Goal: Information Seeking & Learning: Learn about a topic

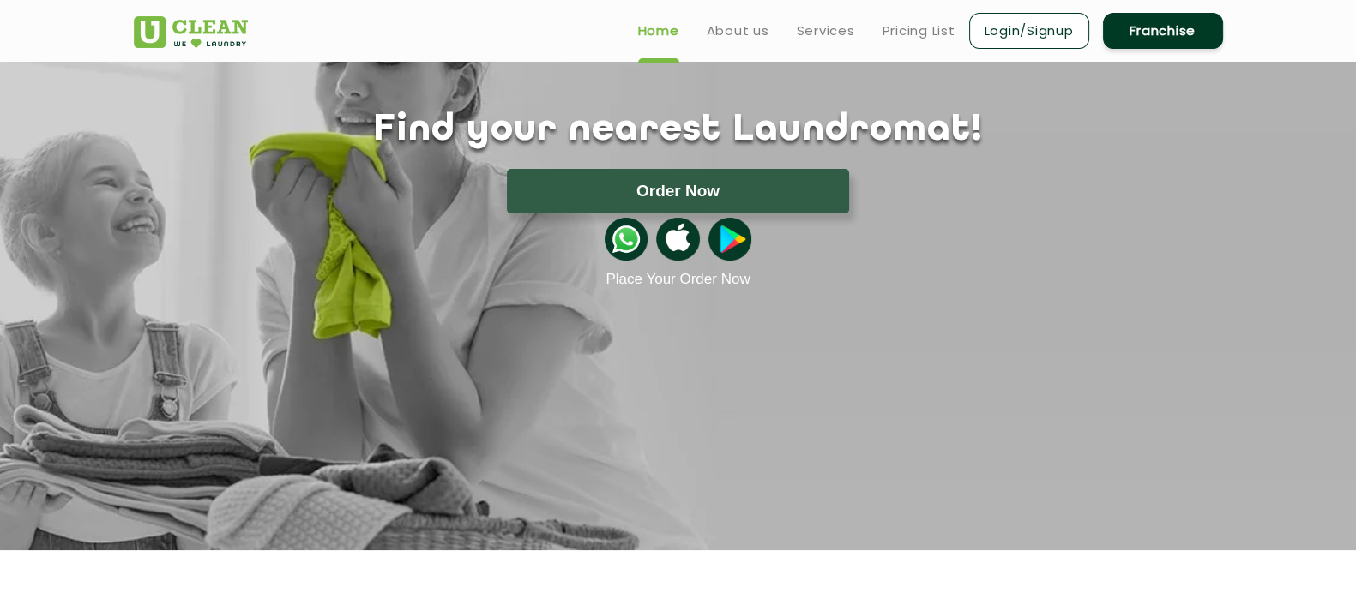
scroll to position [106, 0]
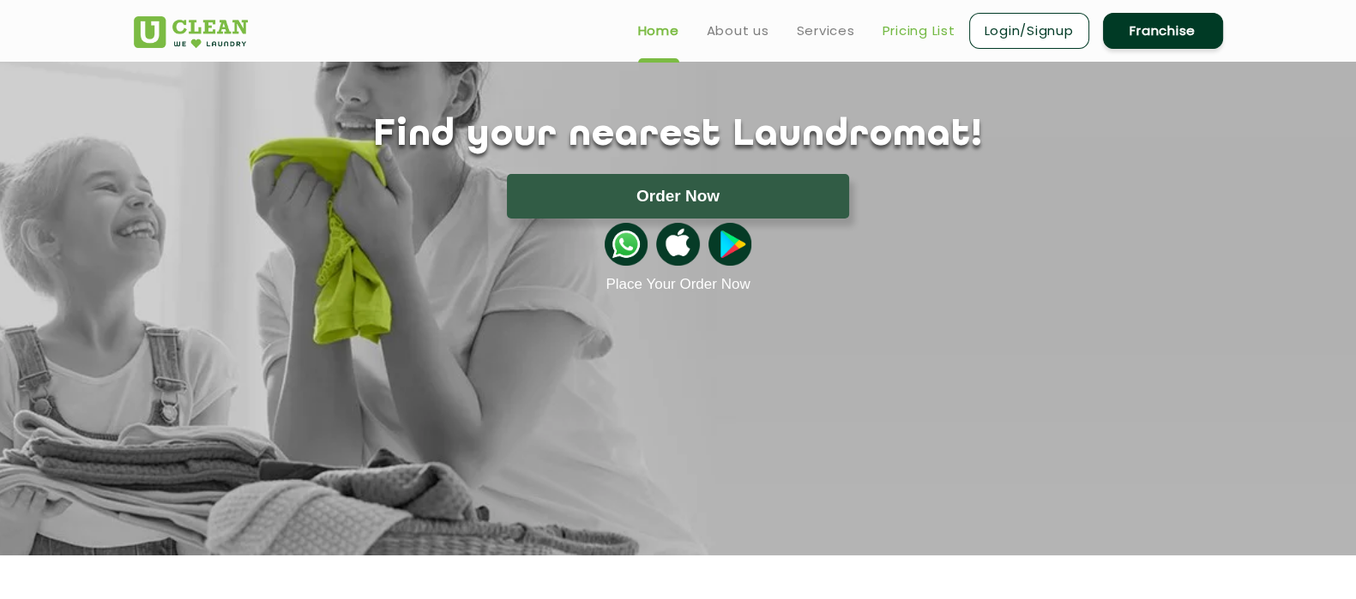
click at [927, 21] on link "Pricing List" at bounding box center [918, 31] width 73 height 21
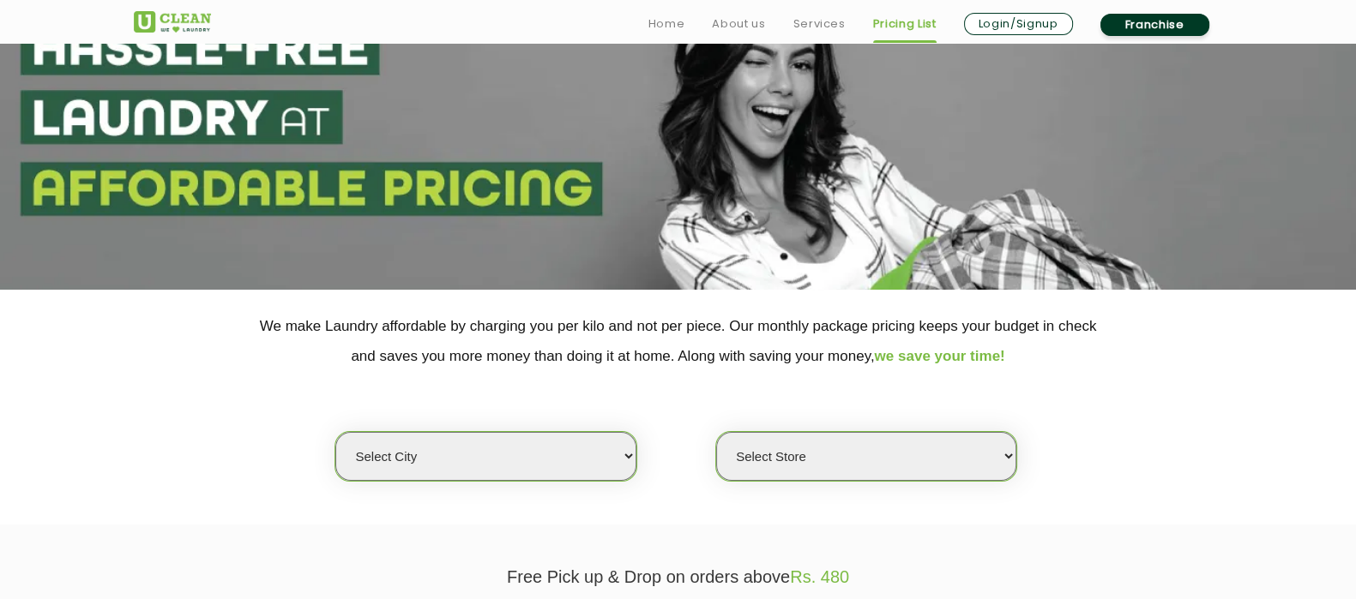
scroll to position [322, 0]
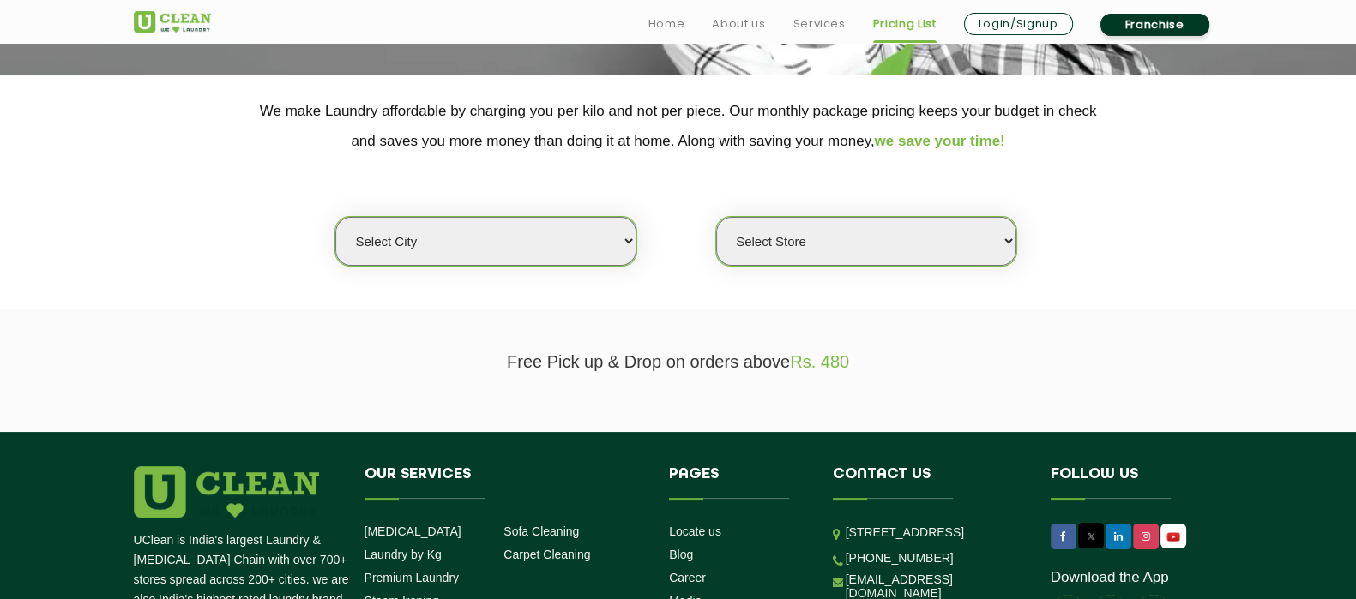
click at [544, 223] on select "Select city [GEOGRAPHIC_DATA] [GEOGRAPHIC_DATA] [GEOGRAPHIC_DATA] [GEOGRAPHIC_D…" at bounding box center [485, 241] width 300 height 49
select select "70"
click at [335, 217] on select "Select city [GEOGRAPHIC_DATA] [GEOGRAPHIC_DATA] [GEOGRAPHIC_DATA] [GEOGRAPHIC_D…" at bounding box center [485, 241] width 300 height 49
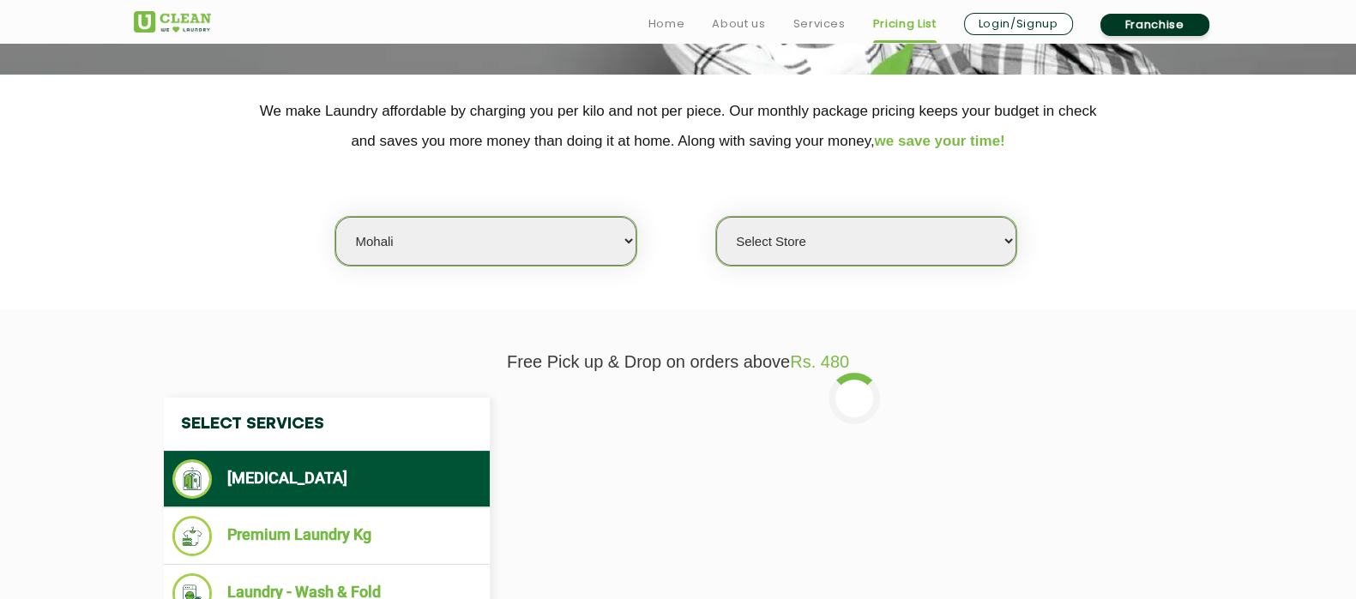
click at [849, 223] on select "Select Store [GEOGRAPHIC_DATA]-61 [GEOGRAPHIC_DATA]" at bounding box center [866, 241] width 300 height 49
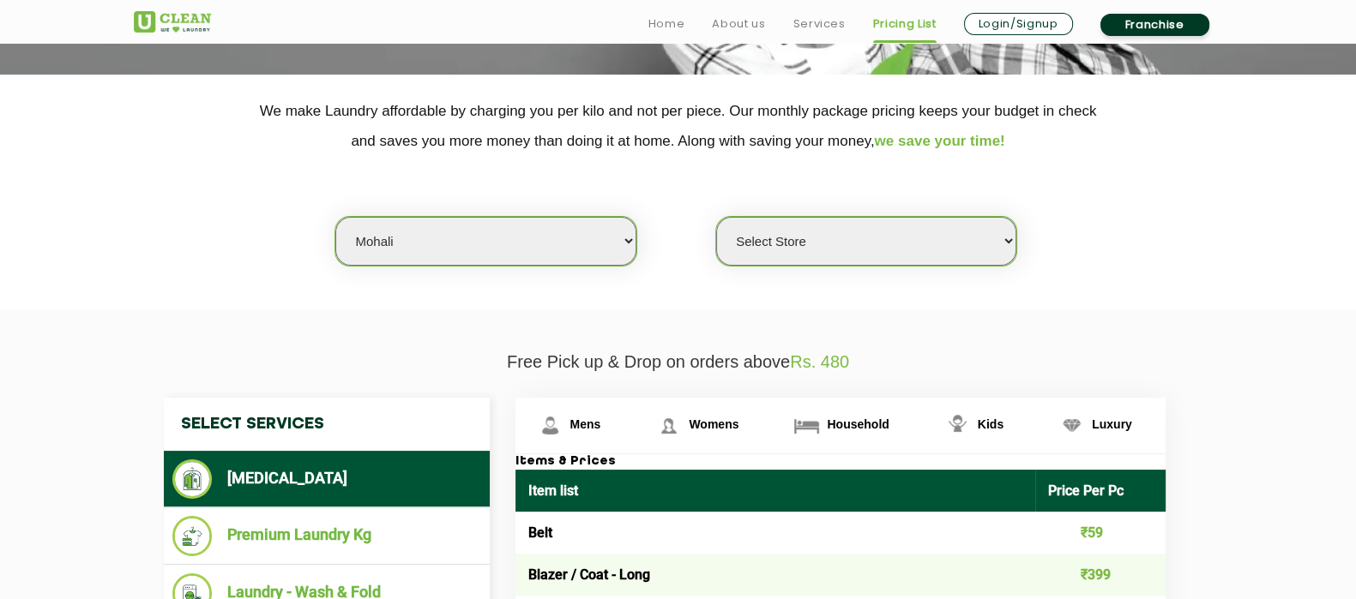
select select "446"
click at [716, 217] on select "Select Store [GEOGRAPHIC_DATA]-61 [GEOGRAPHIC_DATA]" at bounding box center [866, 241] width 300 height 49
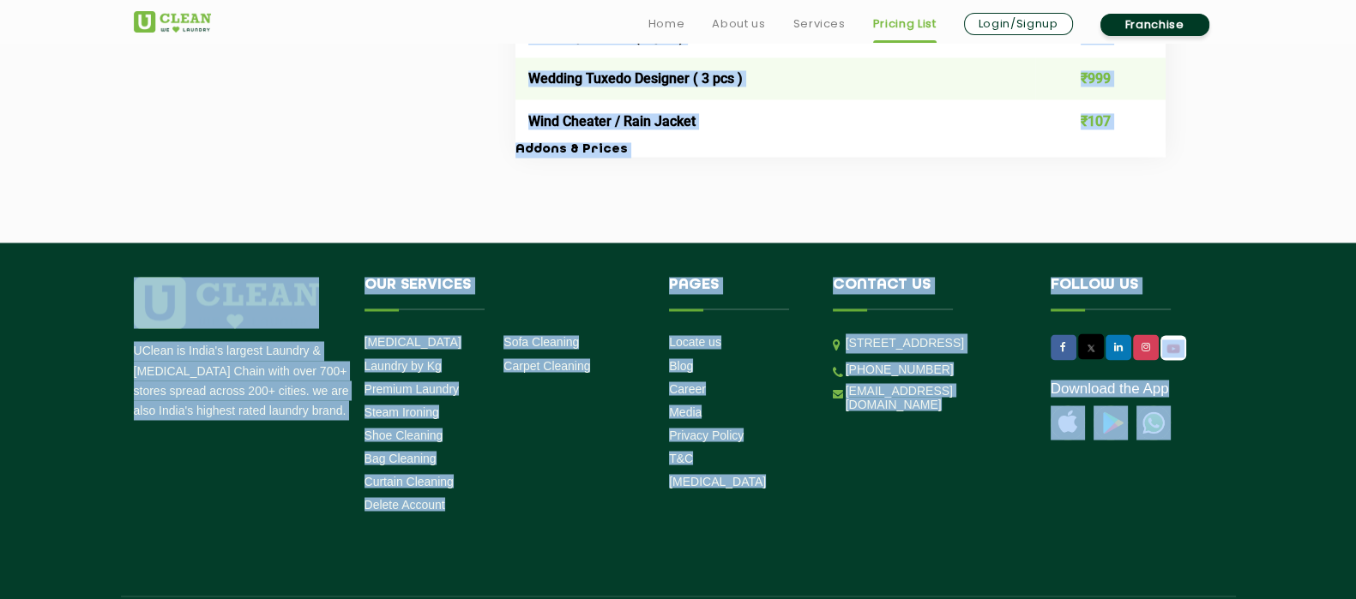
scroll to position [3757, 0]
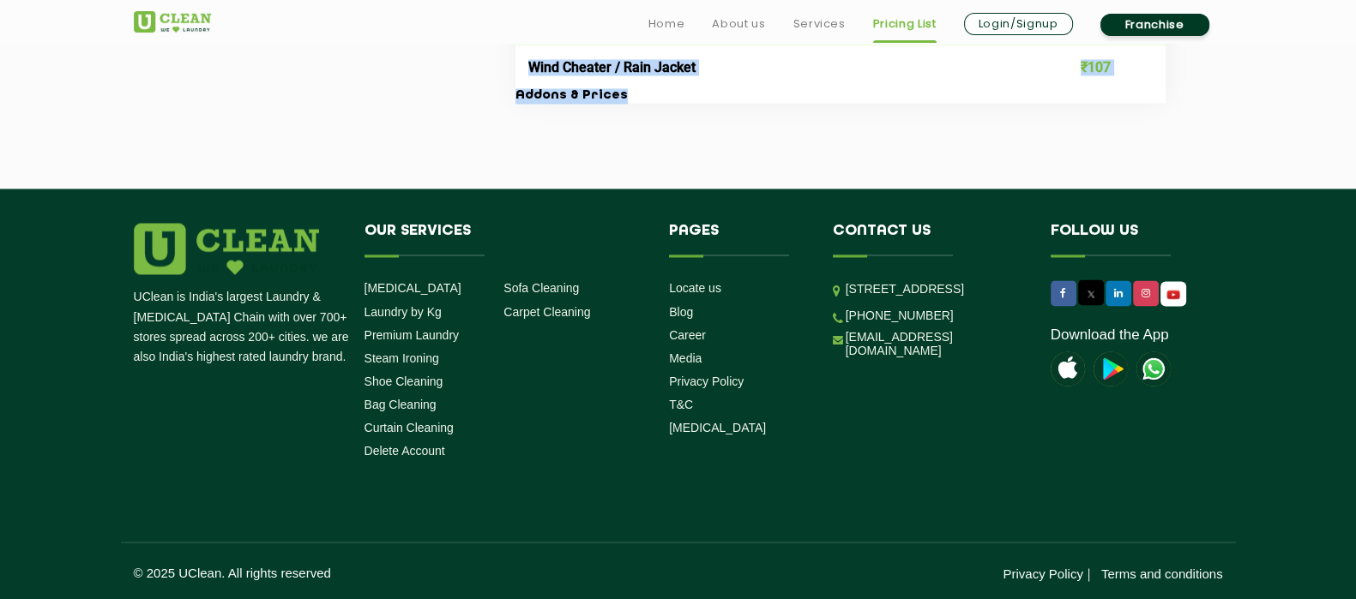
drag, startPoint x: 527, startPoint y: 265, endPoint x: 1137, endPoint y: 90, distance: 634.3
copy div "Lore ipsu Dolor Sit Am Cons ₹95 Adipis / Elit - Sedd ₹469 Eiusmo / Temp - Incid…"
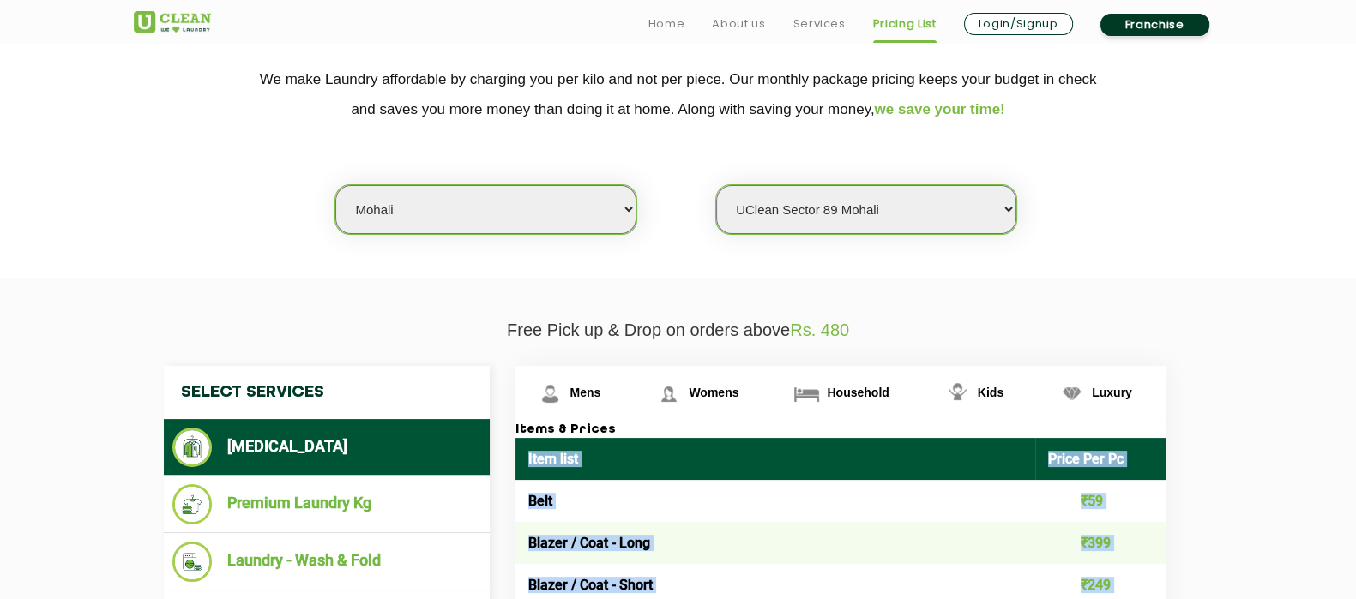
scroll to position [434, 0]
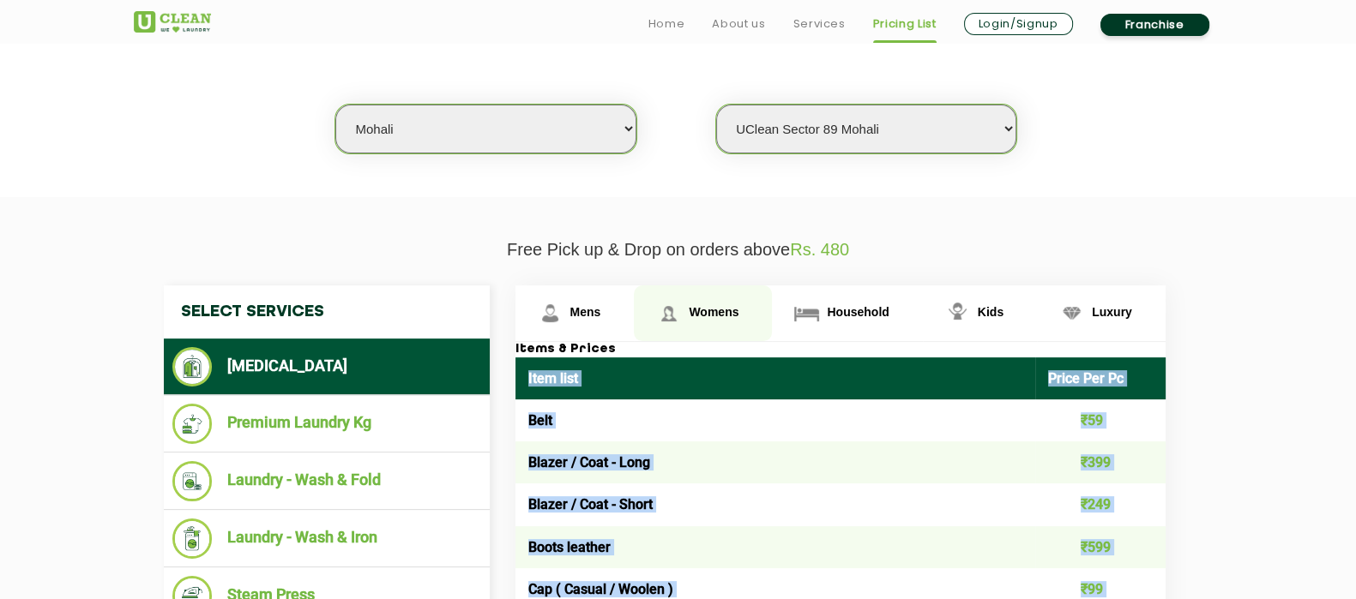
click at [601, 305] on span "Womens" at bounding box center [585, 312] width 31 height 14
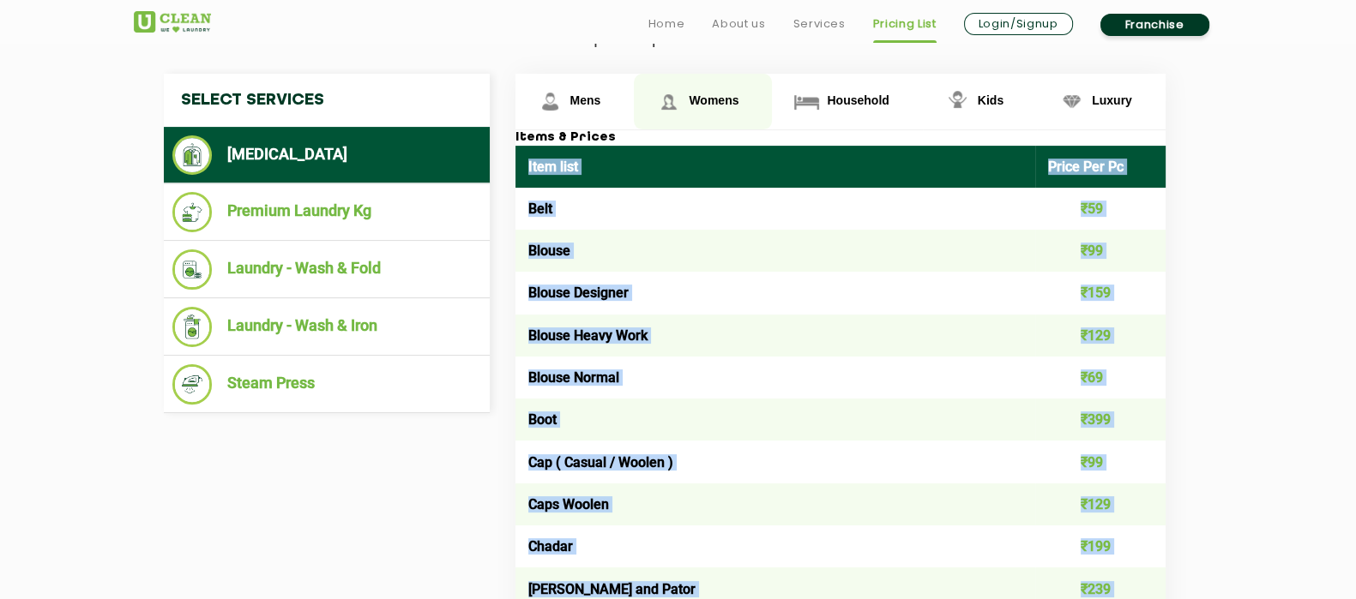
scroll to position [648, 0]
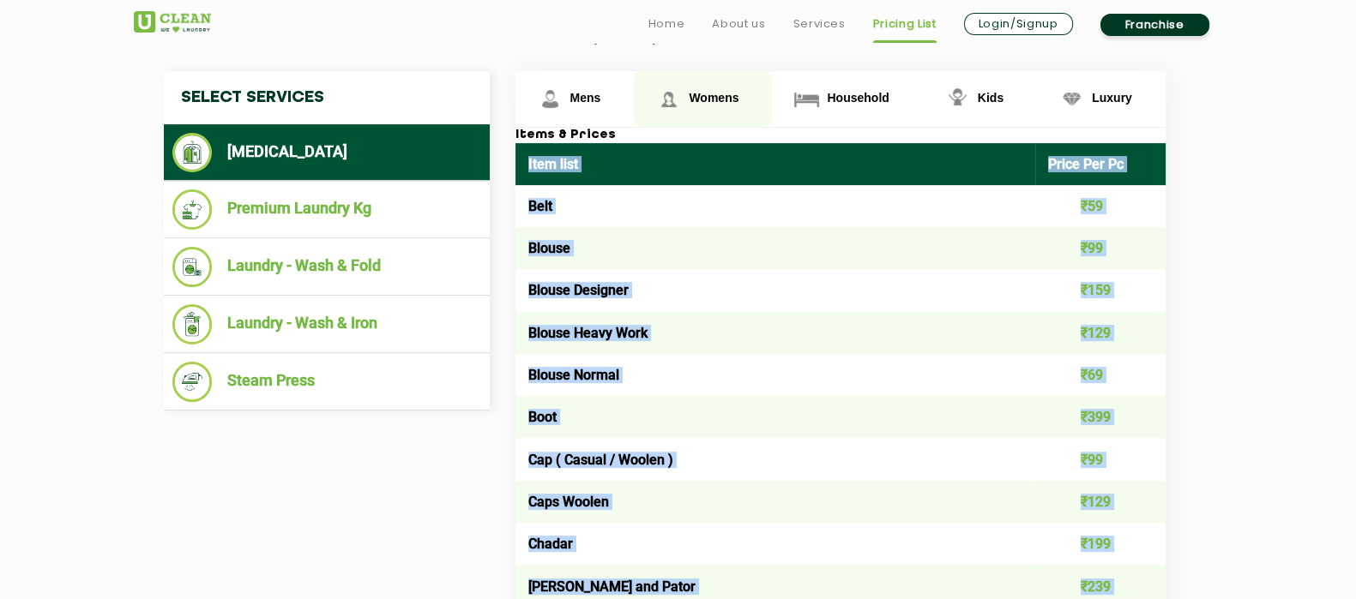
copy div "Lore ipsu Dolor Sit Am Cons ₹95 Adipis / Elit - Sedd ₹469 Eiusmo / Temp - Incid…"
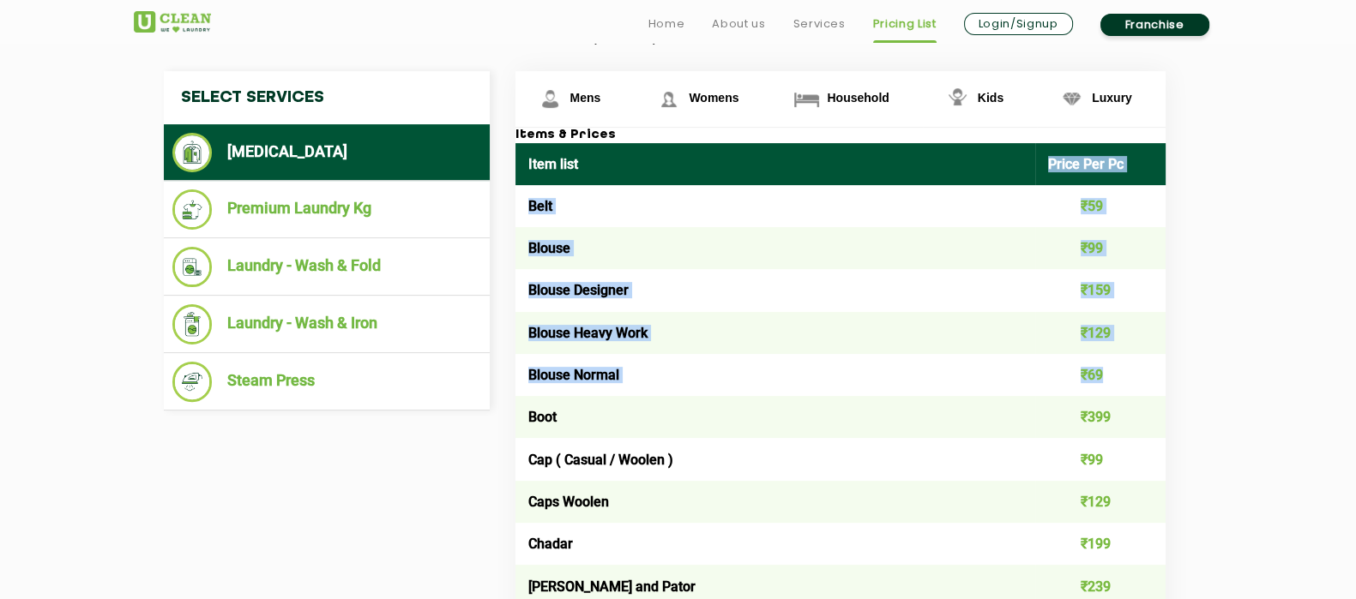
drag, startPoint x: 1050, startPoint y: 160, endPoint x: 1132, endPoint y: 371, distance: 227.3
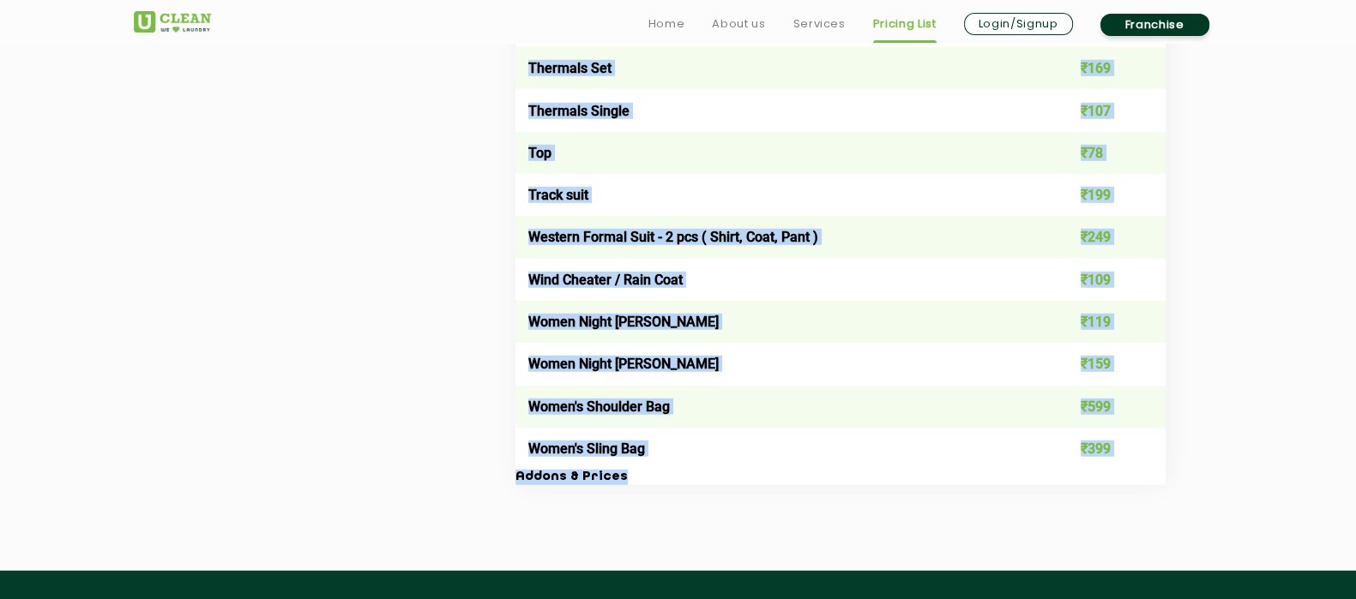
scroll to position [6036, 0]
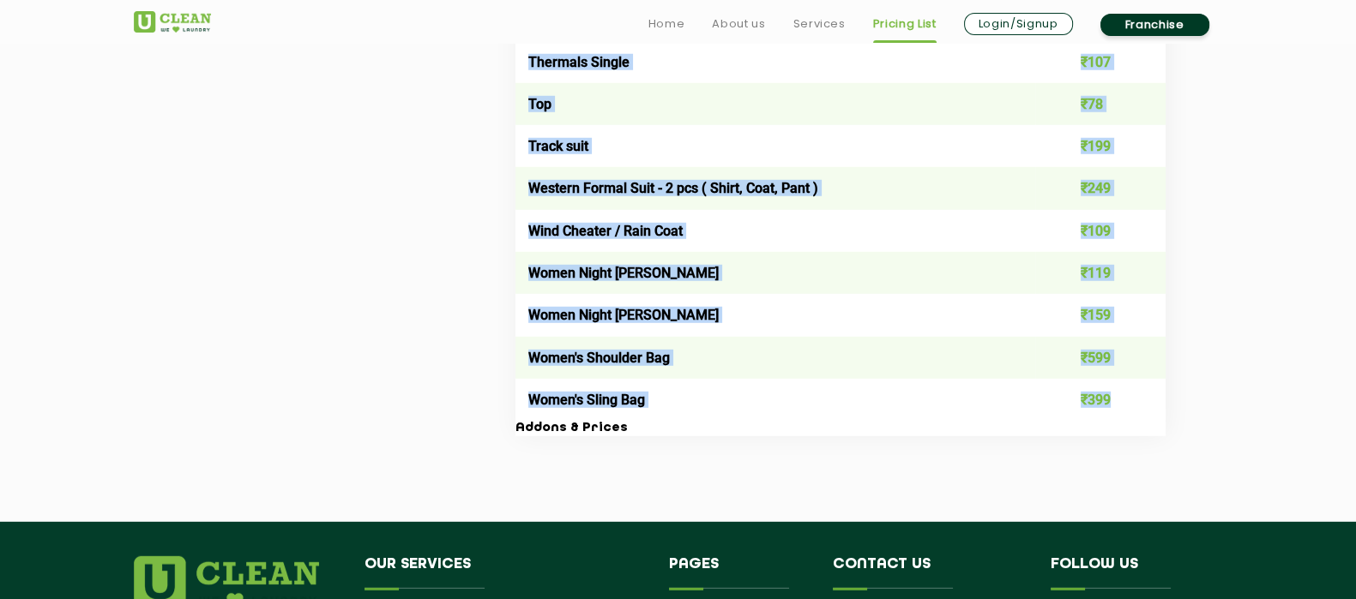
drag, startPoint x: 527, startPoint y: 162, endPoint x: 1159, endPoint y: 407, distance: 678.7
copy table "Lore ipsu Dolor Sit Am Cons ₹32 Adipis ₹36 Elitse Doeiusmo ₹248 Tempor Incid Ut…"
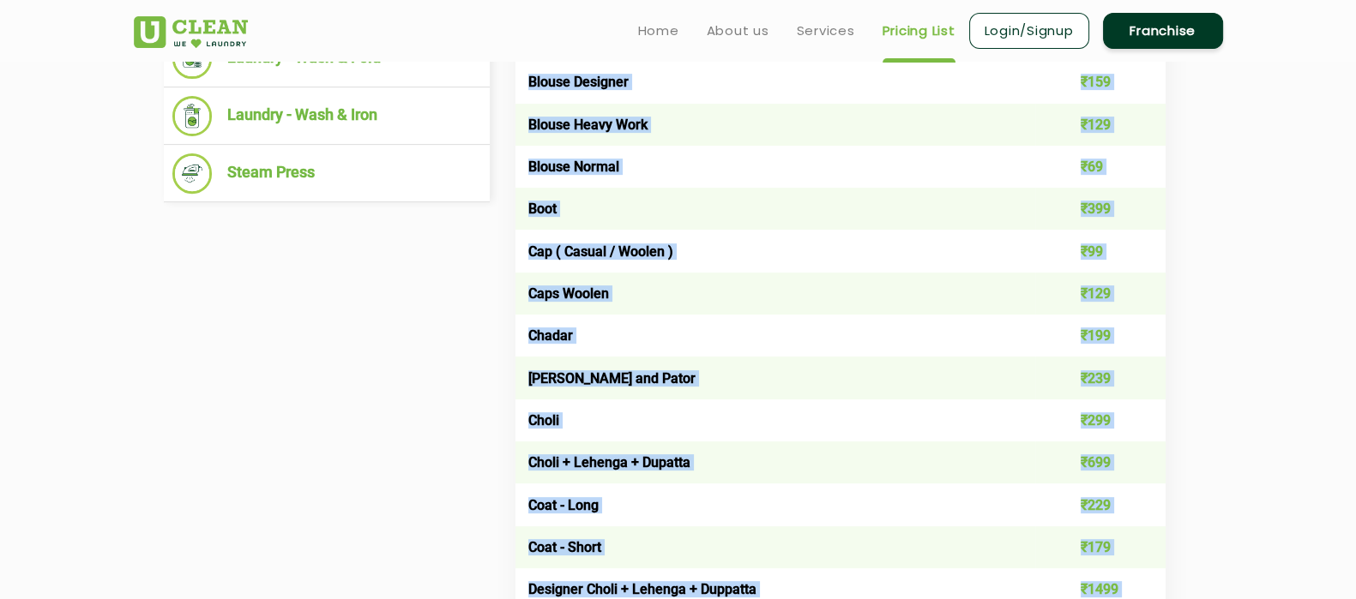
scroll to position [428, 0]
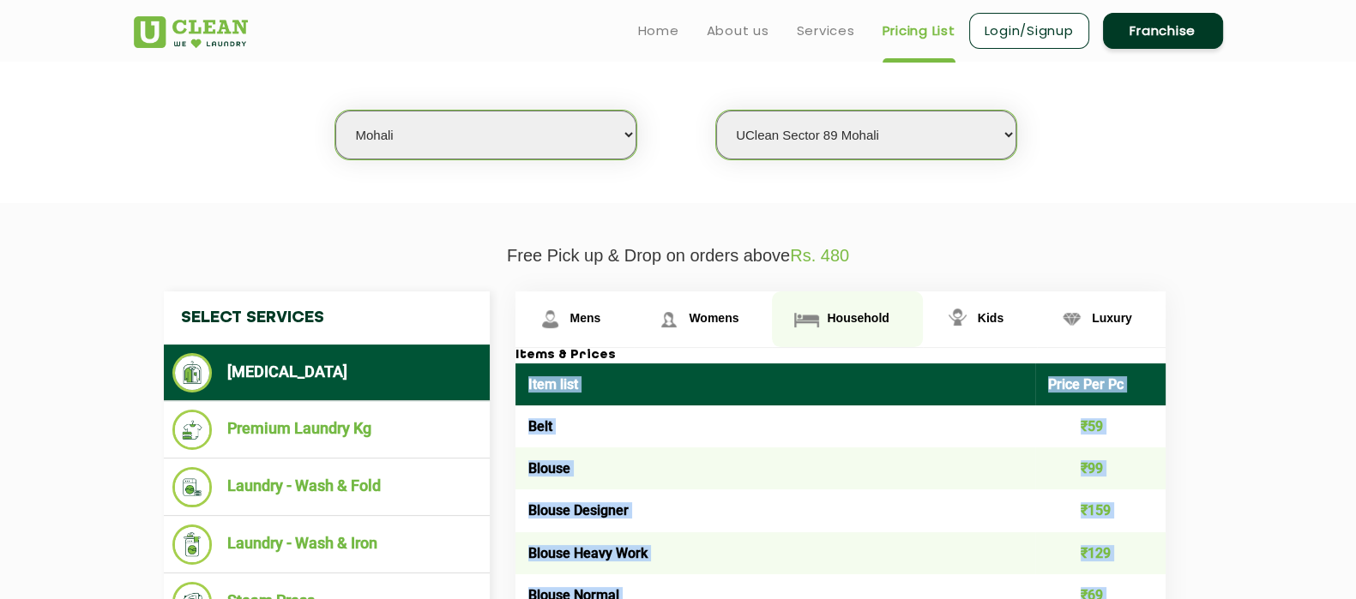
click at [601, 314] on span "Household" at bounding box center [585, 318] width 31 height 14
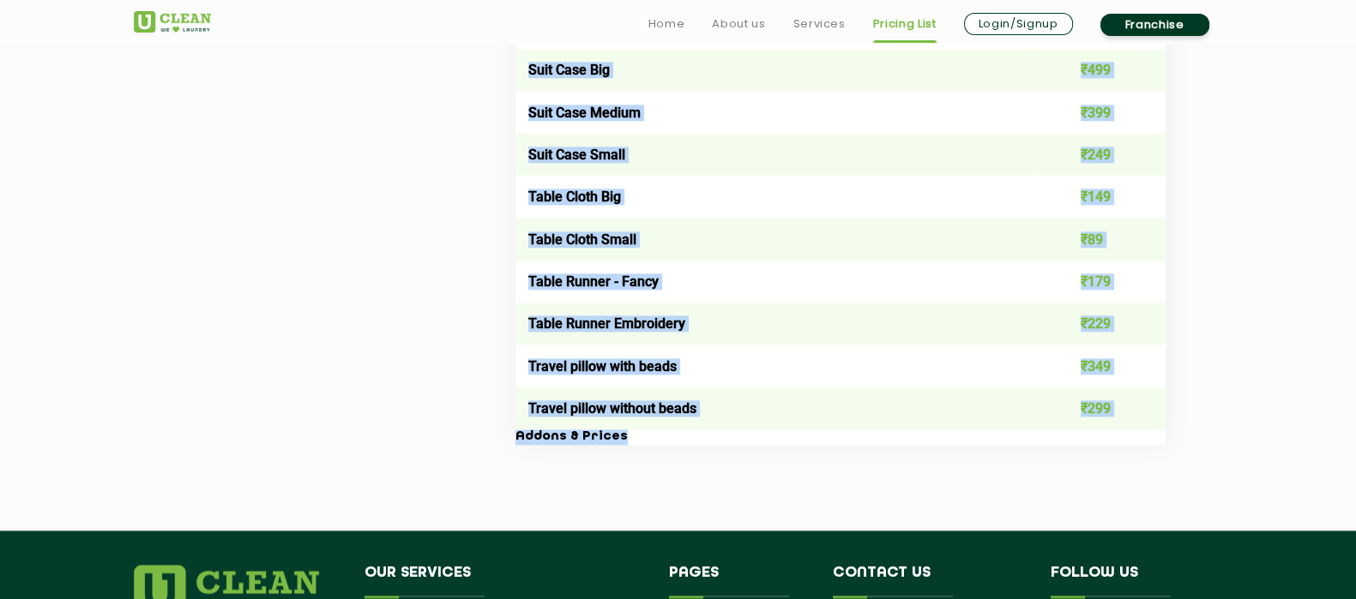
scroll to position [3375, 0]
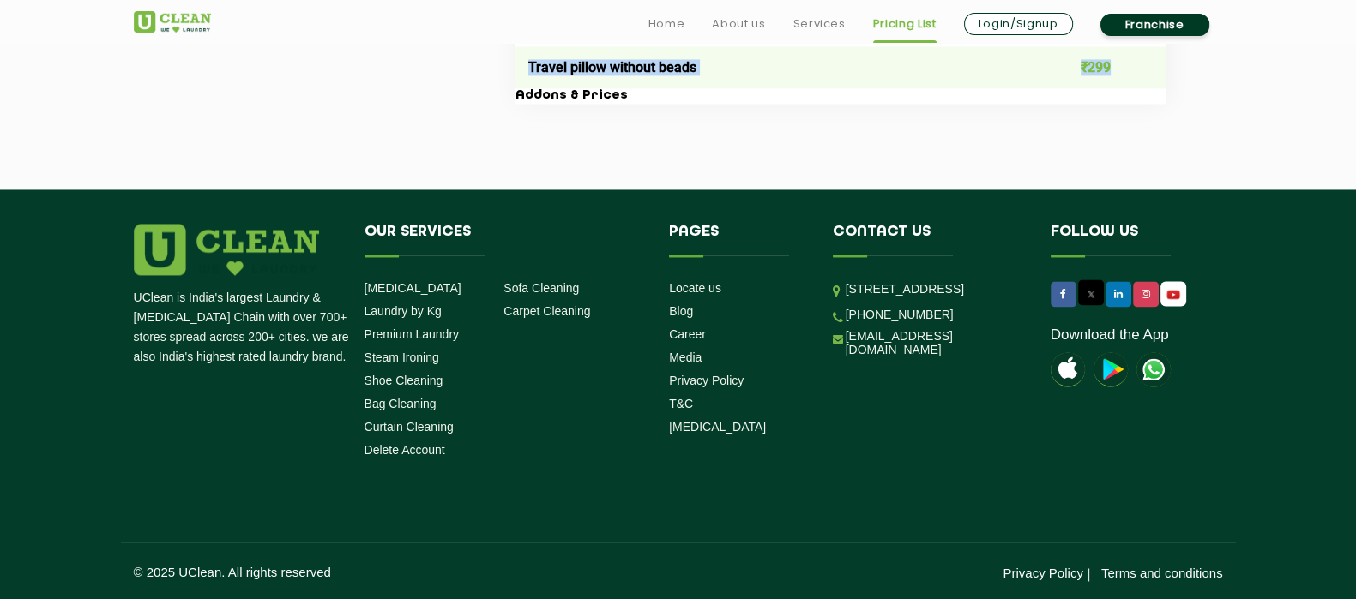
drag, startPoint x: 522, startPoint y: 379, endPoint x: 1151, endPoint y: 85, distance: 694.0
copy table "Lore ipsu Dolor Sit Am Con ₹670 Adipisc Elits ₹566 Doeiusm Tempor ₹856 Incidid …"
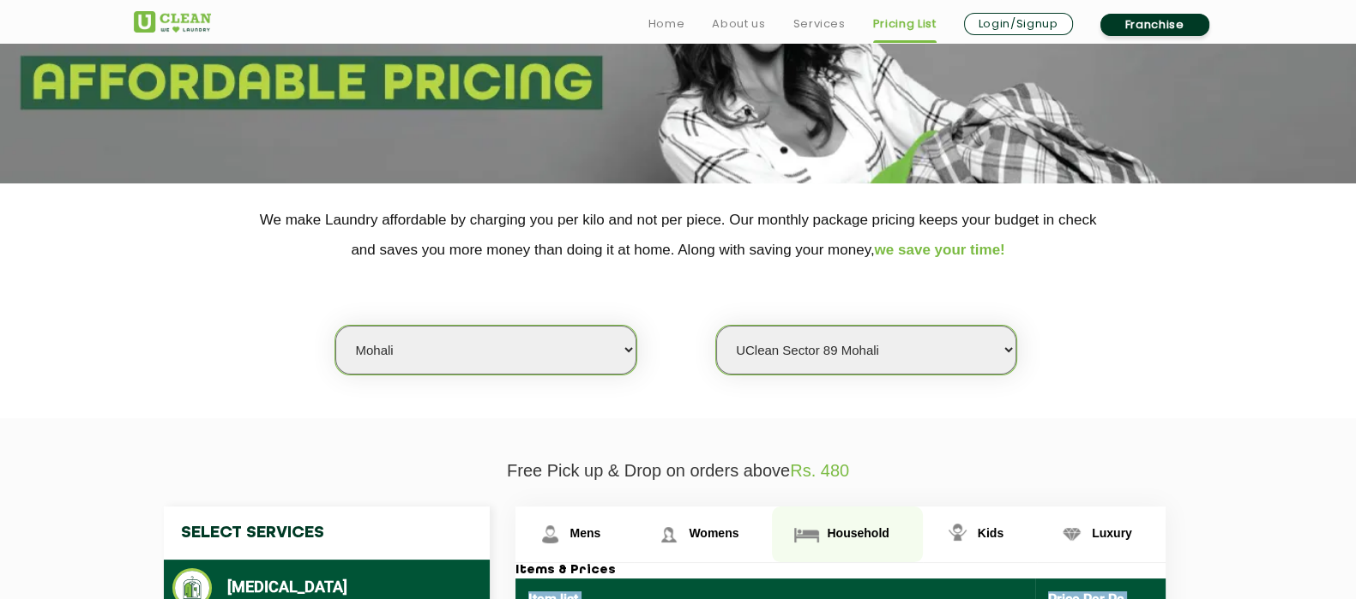
scroll to position [536, 0]
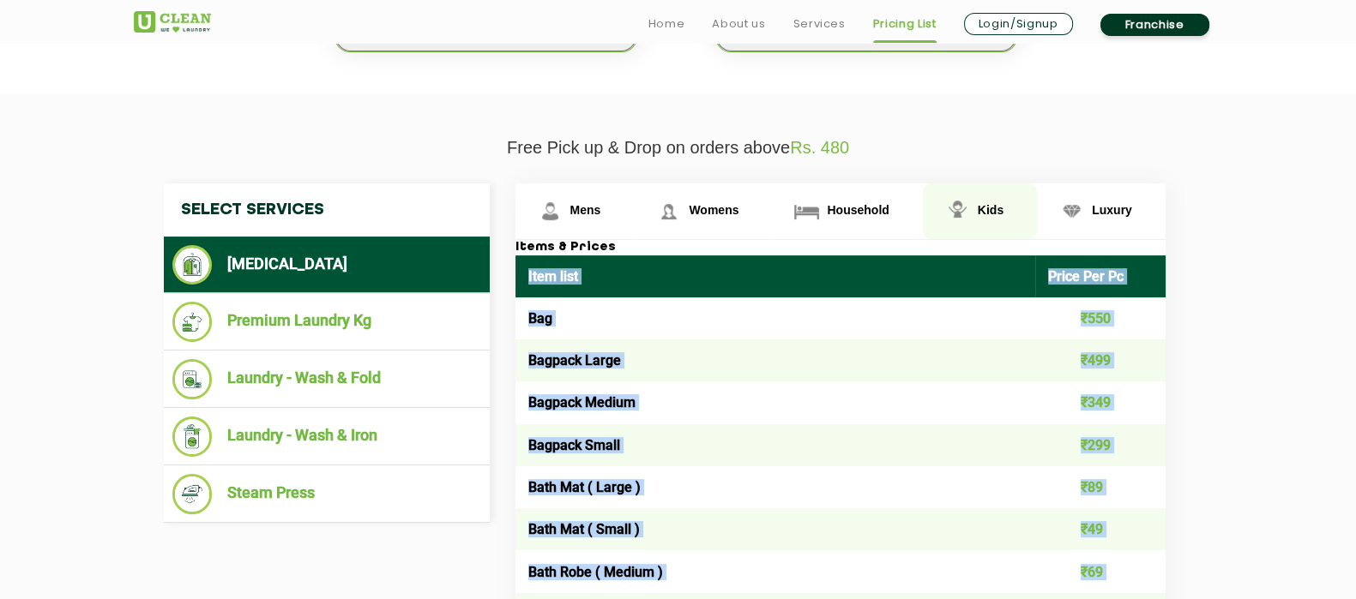
click at [635, 199] on link "Kids" at bounding box center [574, 212] width 119 height 56
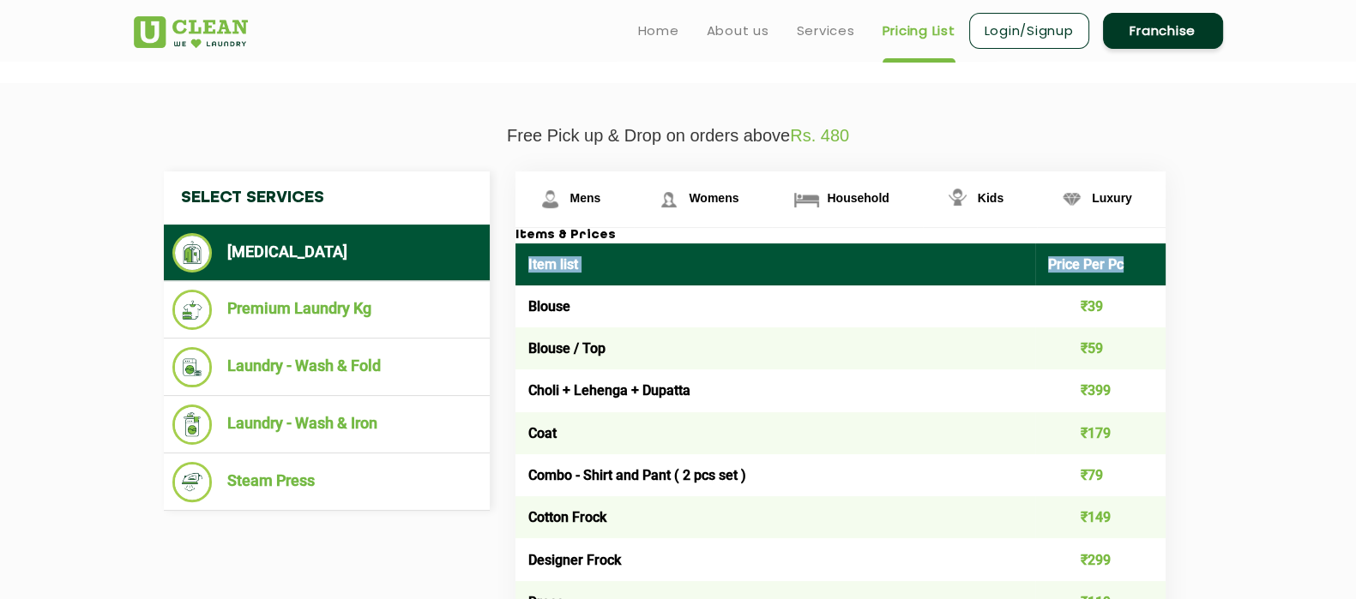
scroll to position [475, 0]
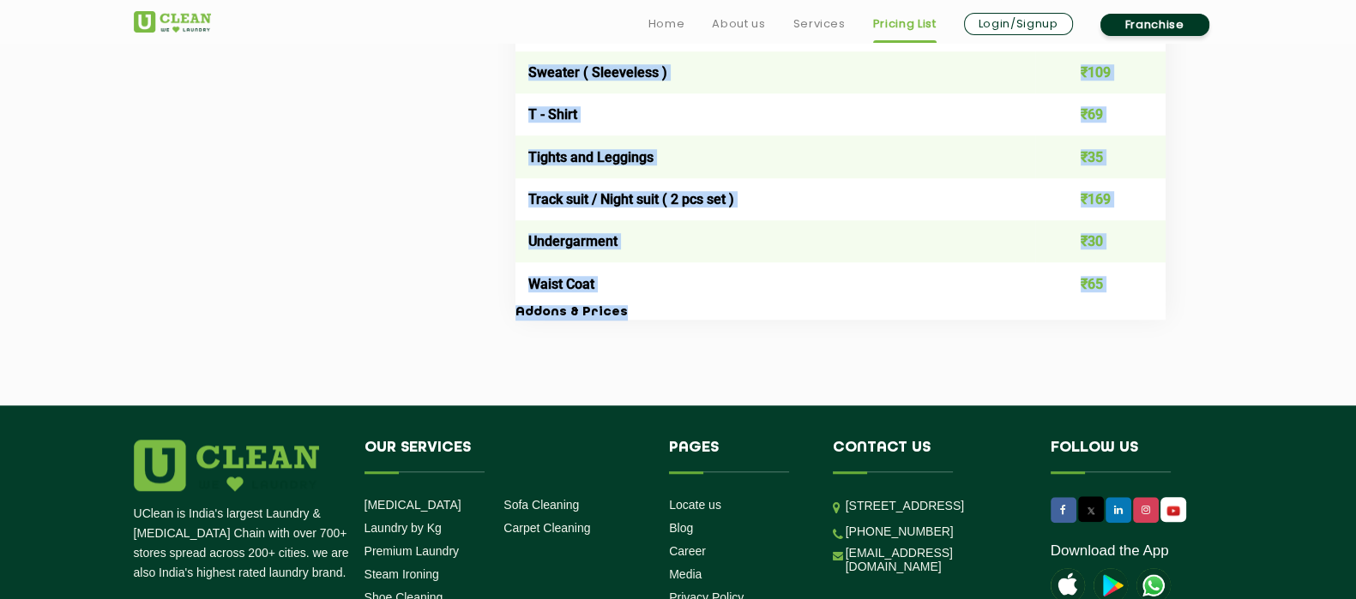
scroll to position [1976, 0]
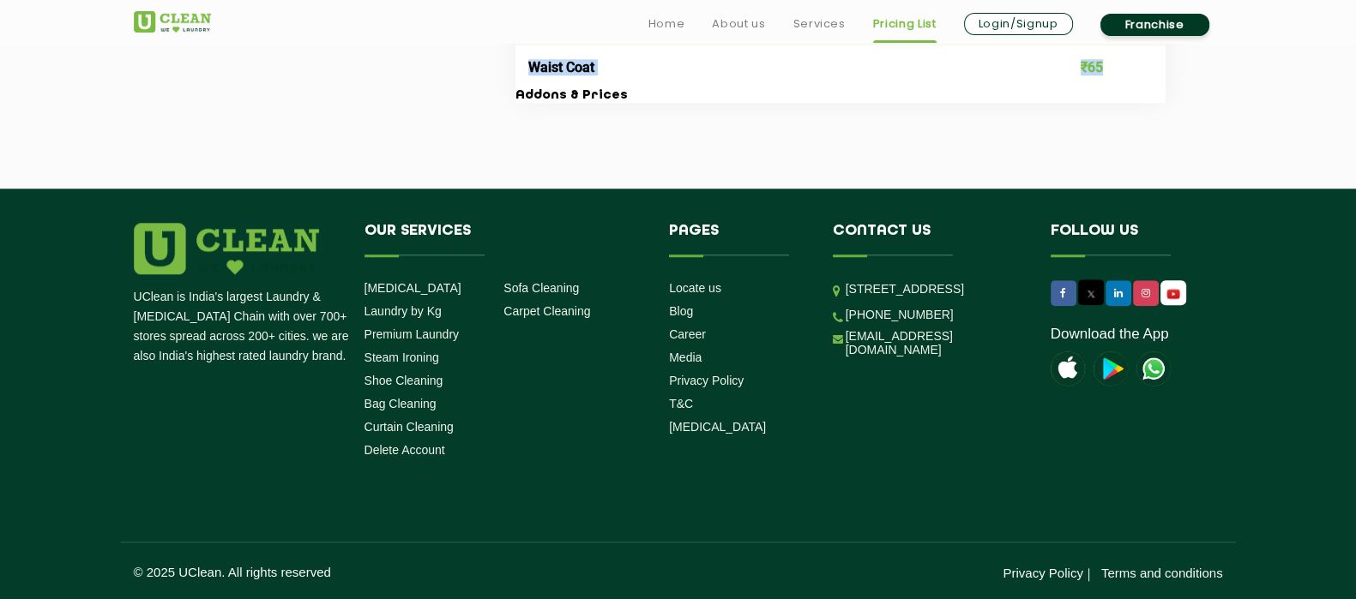
drag, startPoint x: 527, startPoint y: 376, endPoint x: 1132, endPoint y: 76, distance: 674.6
copy tbody "Blouse ₹39 Blouse / Top ₹59 Choli + Lehenga + Dupatta ₹399 Coat ₹179 Combo - Sh…"
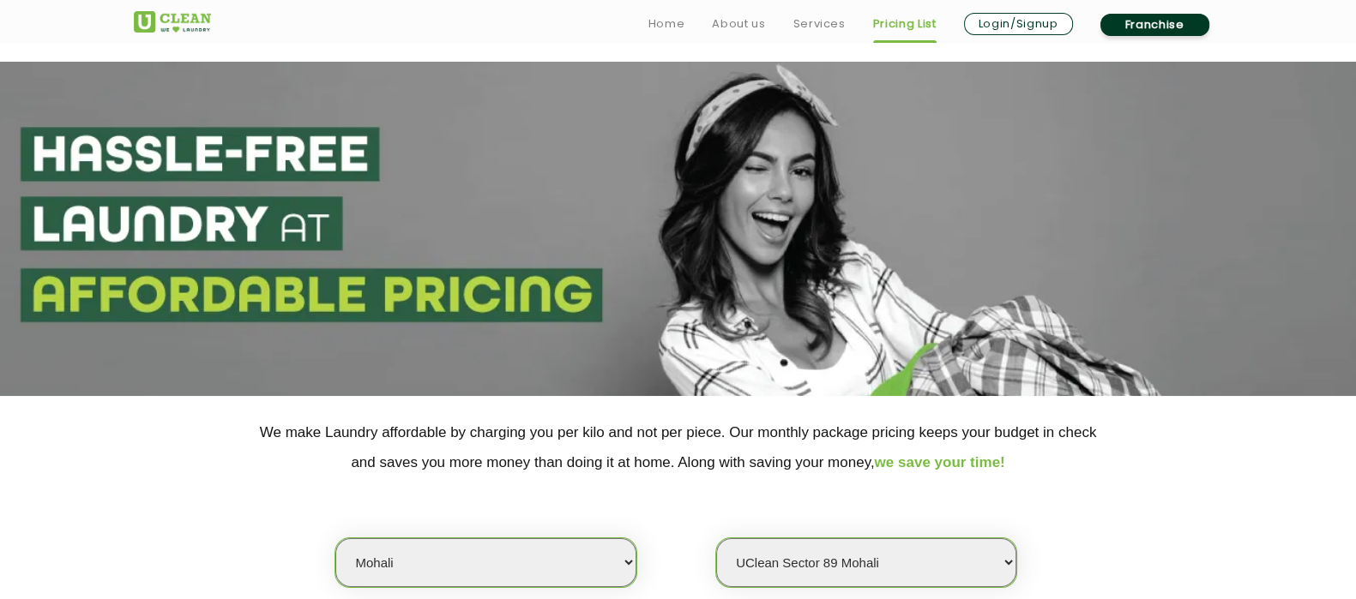
scroll to position [322, 0]
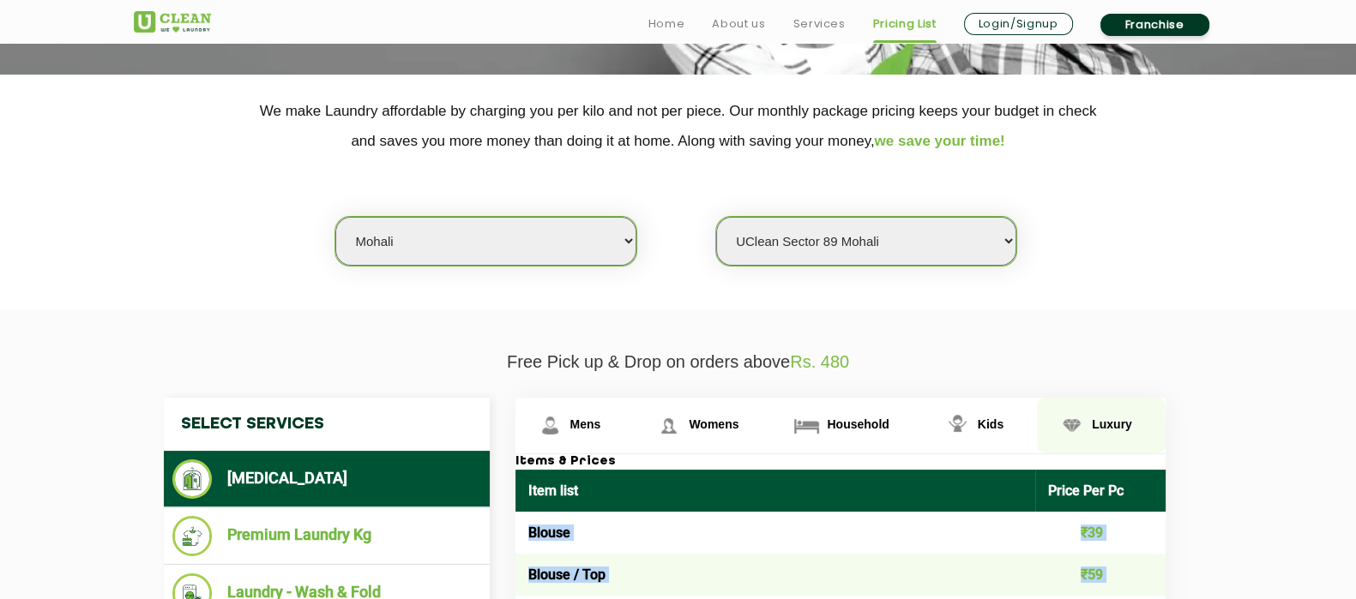
click at [601, 430] on span "Luxury" at bounding box center [585, 425] width 31 height 14
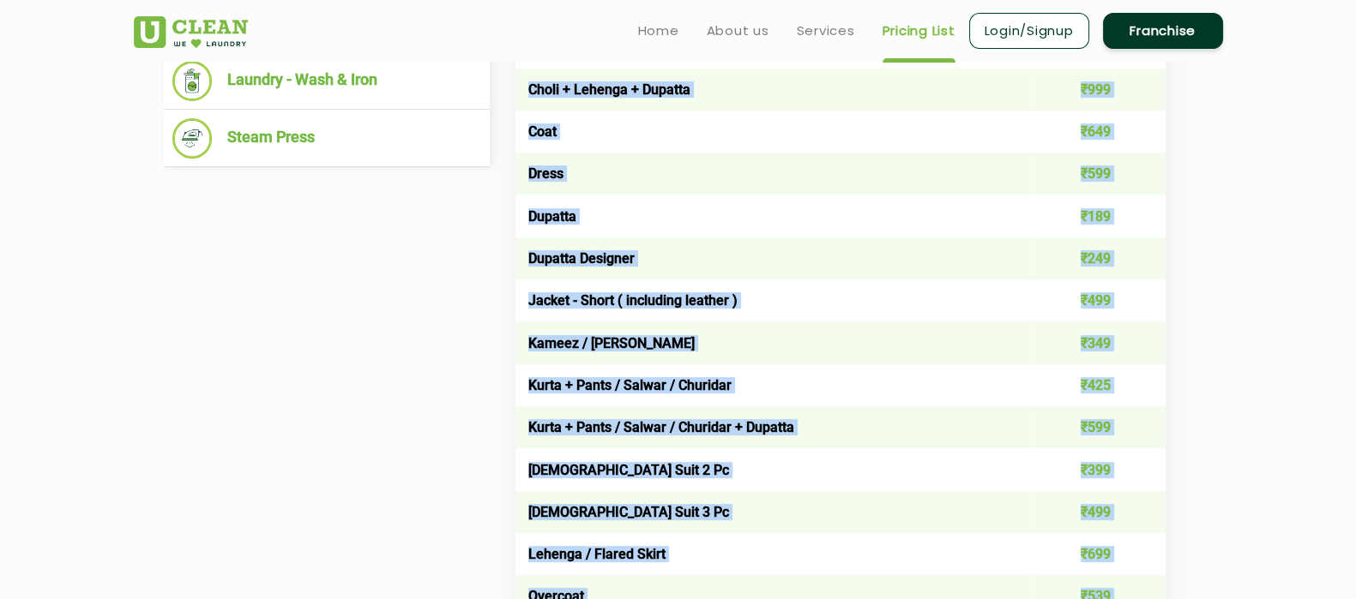
scroll to position [753, 0]
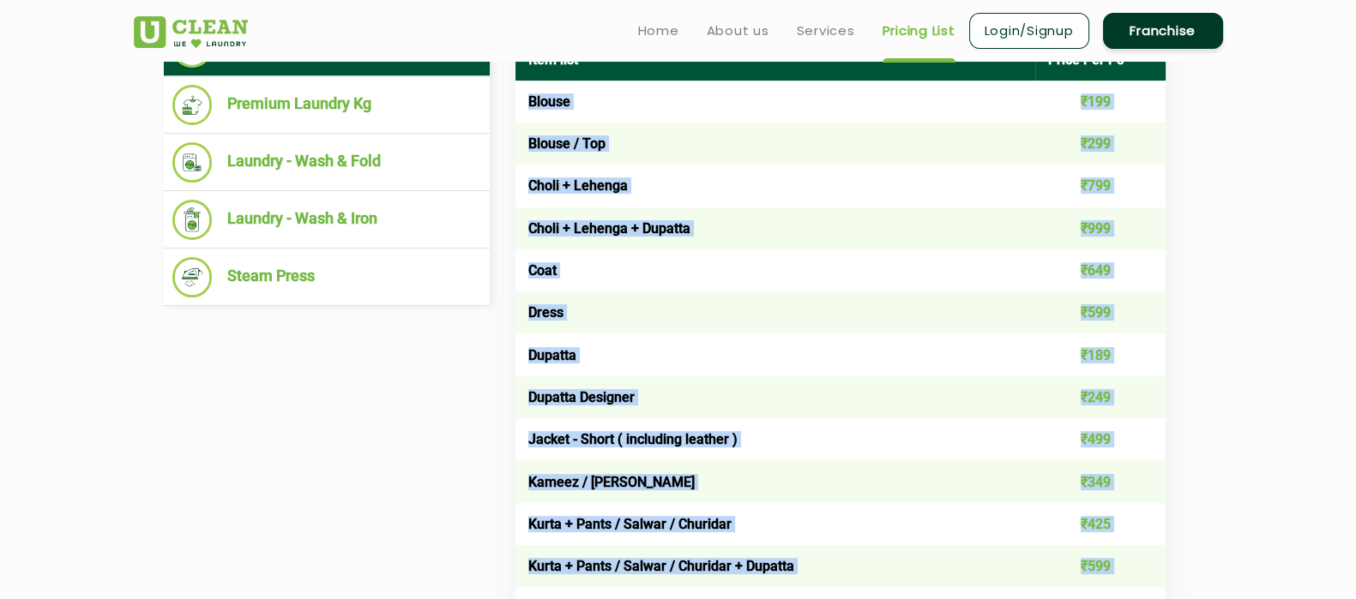
drag, startPoint x: 1112, startPoint y: 334, endPoint x: 516, endPoint y: 94, distance: 642.6
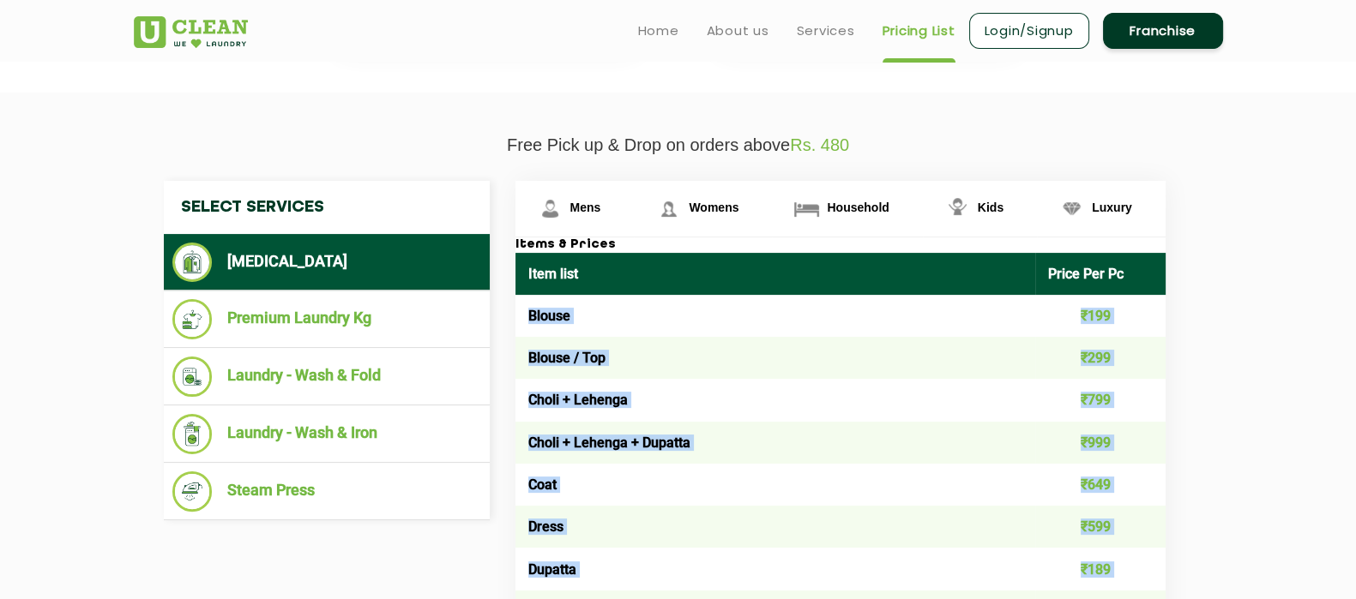
copy tbody "Loremi ₹342 Dolors / Ame ₹588 Conse + Adipisc ₹146 Elits + Doeiusm + Tempori ₹2…"
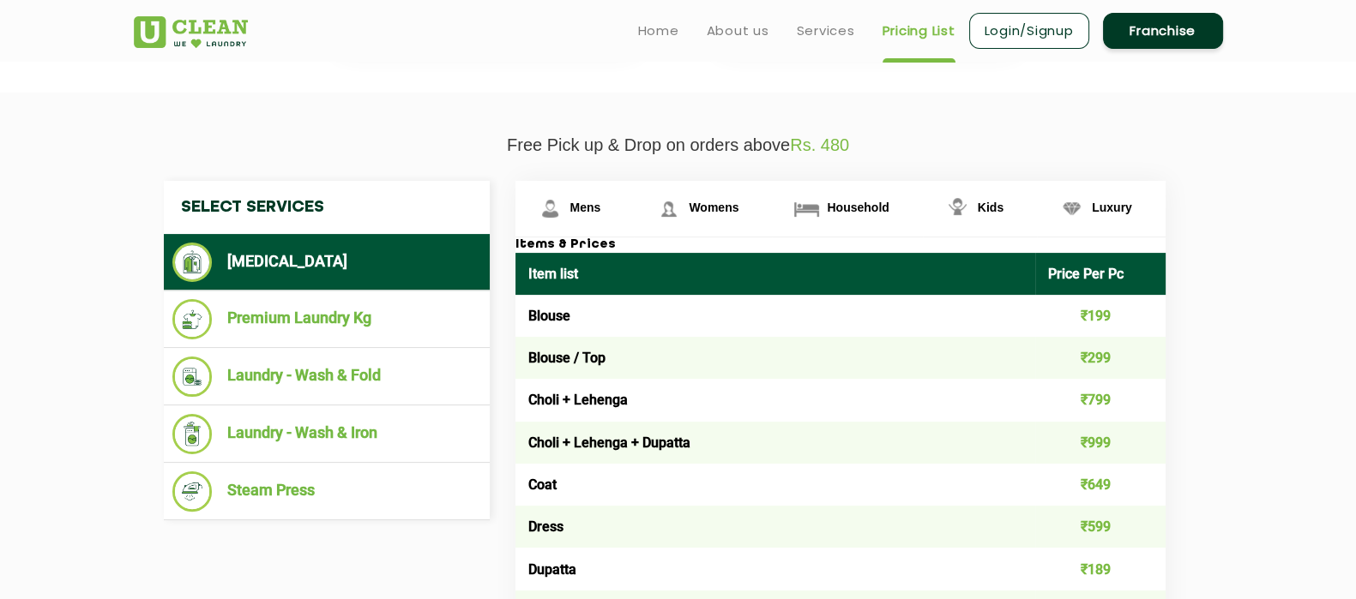
click at [1076, 203] on img at bounding box center [1072, 209] width 30 height 30
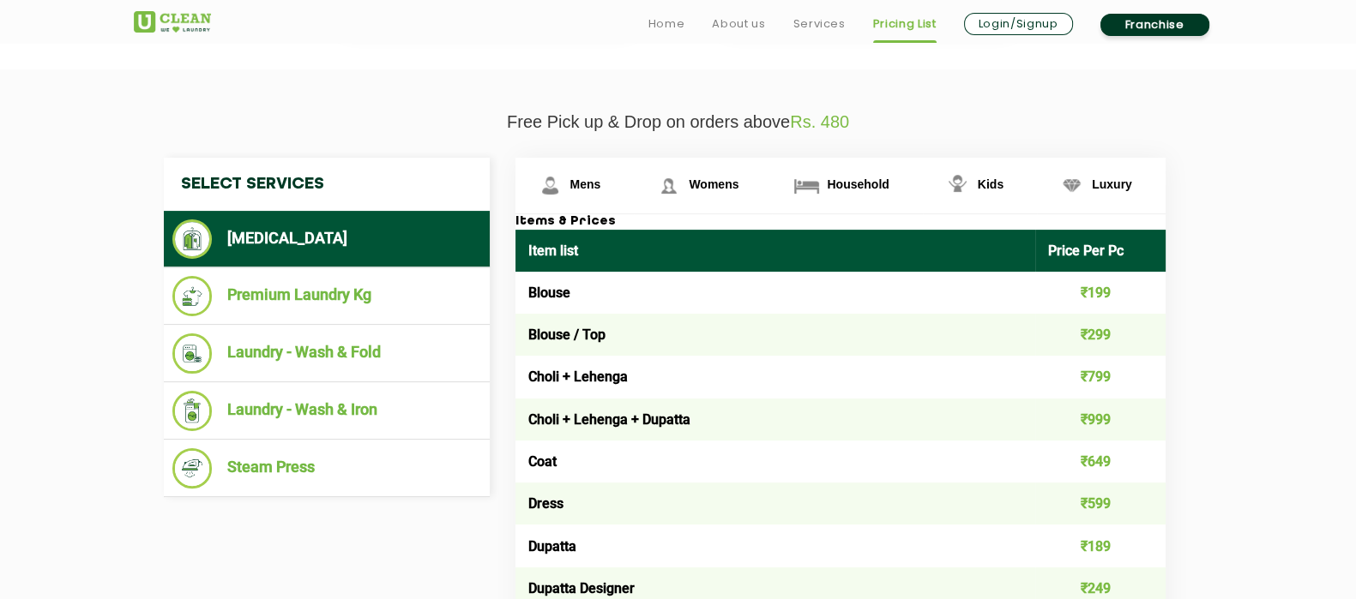
scroll to position [643, 0]
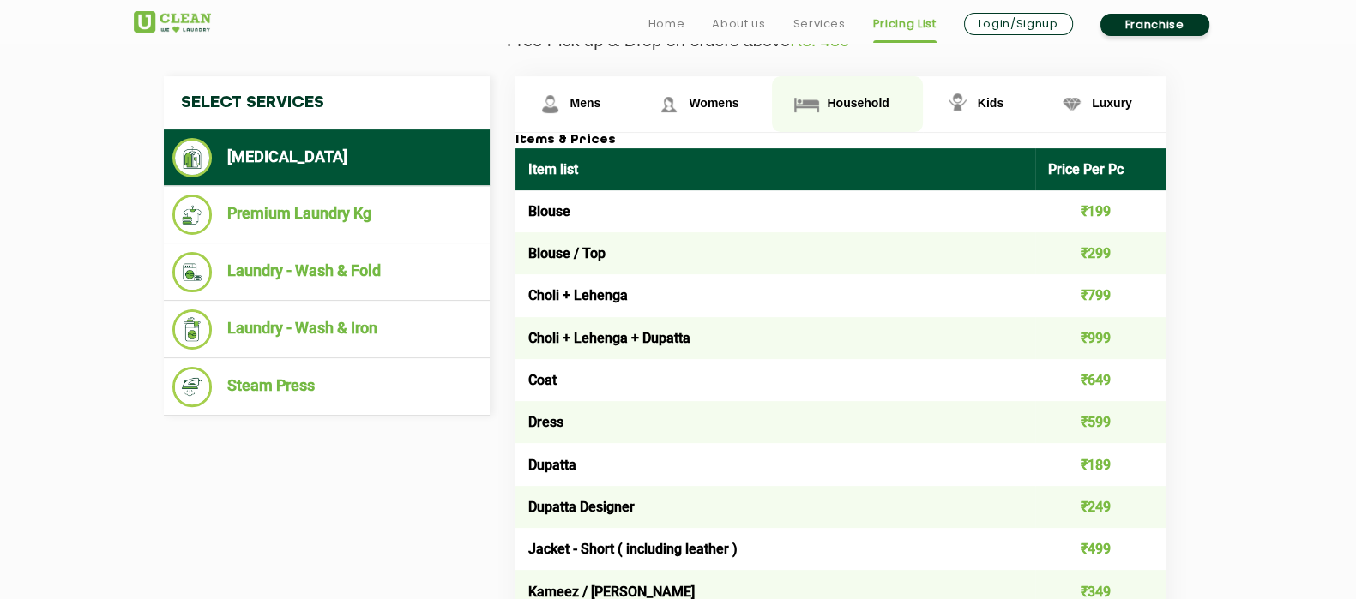
click at [601, 106] on span "Household" at bounding box center [585, 103] width 31 height 14
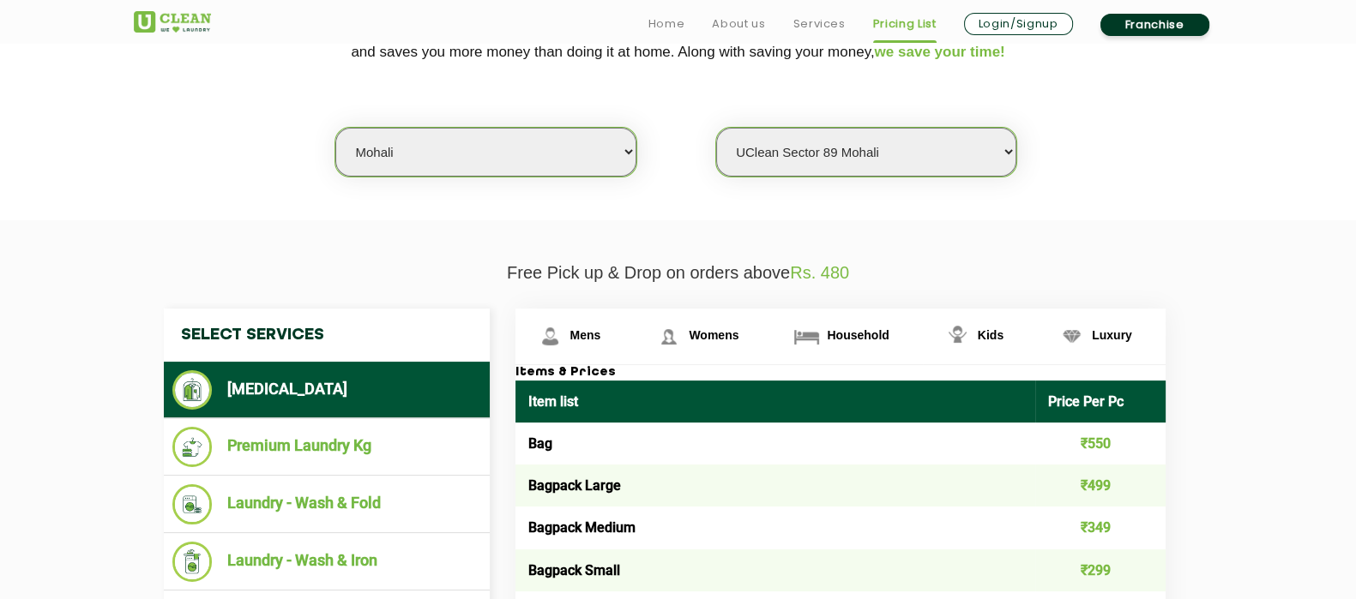
scroll to position [536, 0]
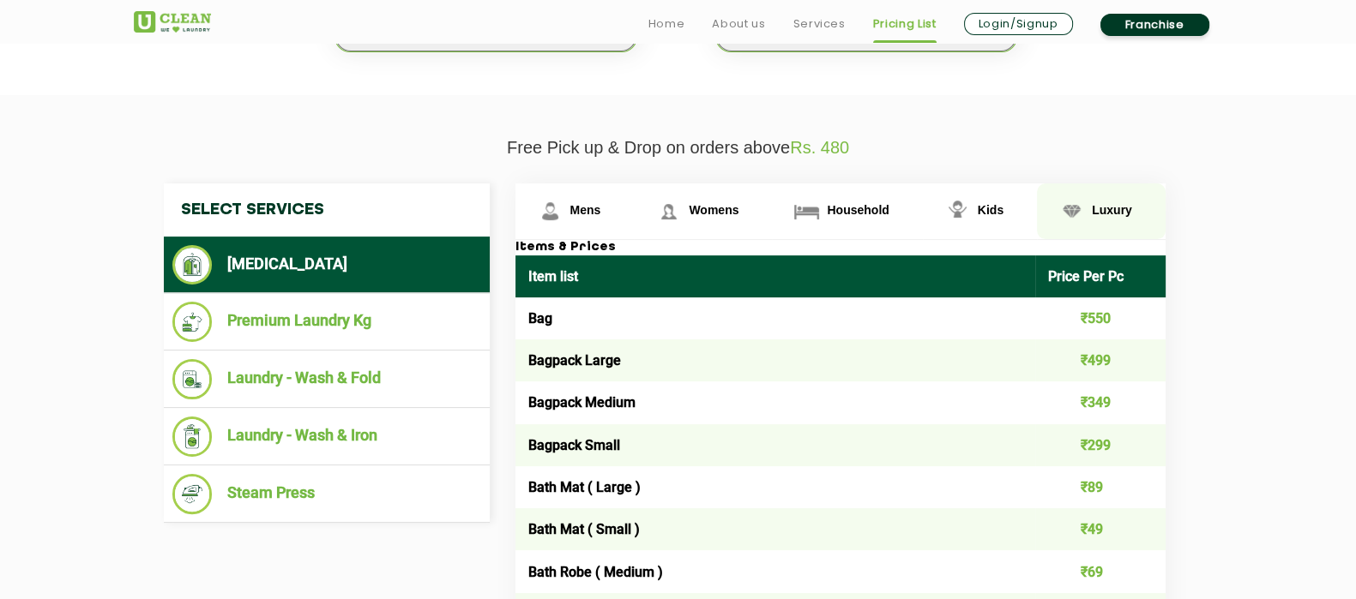
click at [565, 202] on img at bounding box center [550, 211] width 30 height 30
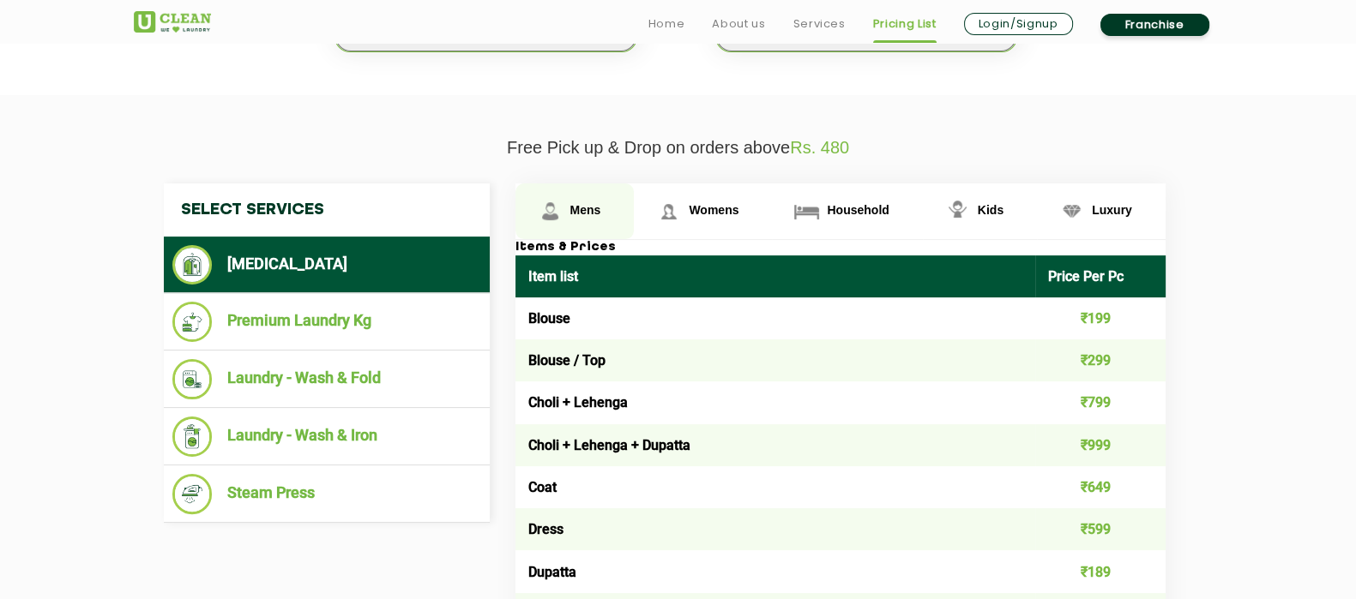
click at [567, 212] on link "Mens" at bounding box center [574, 212] width 119 height 56
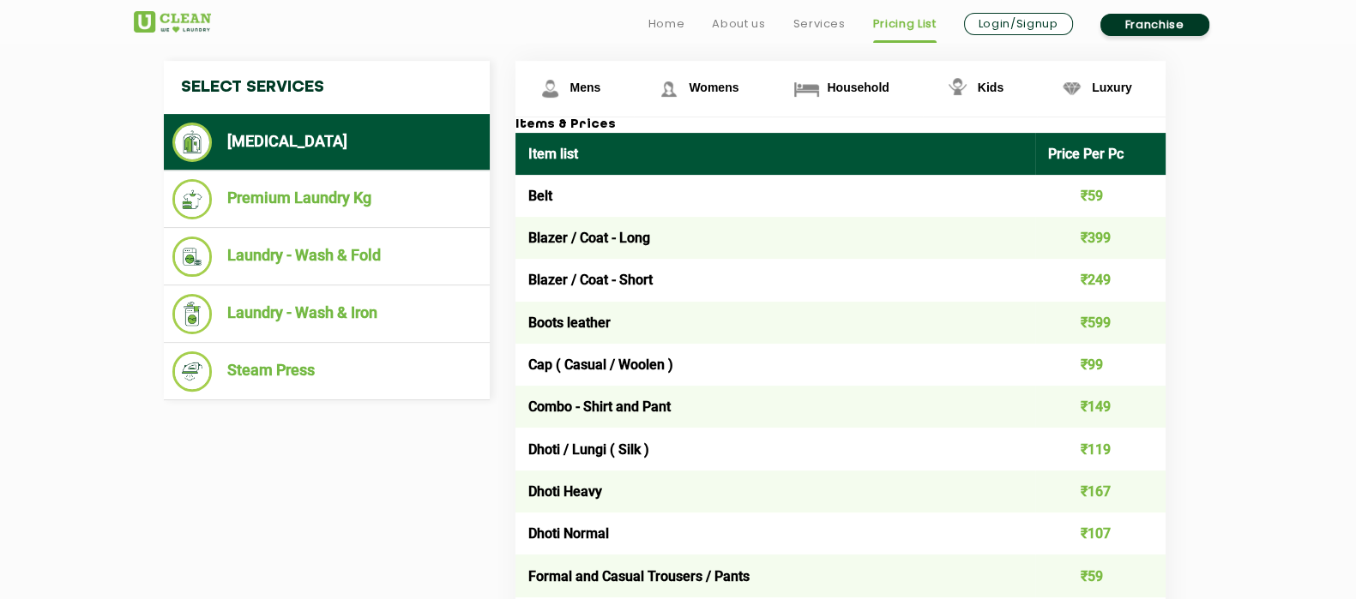
scroll to position [750, 0]
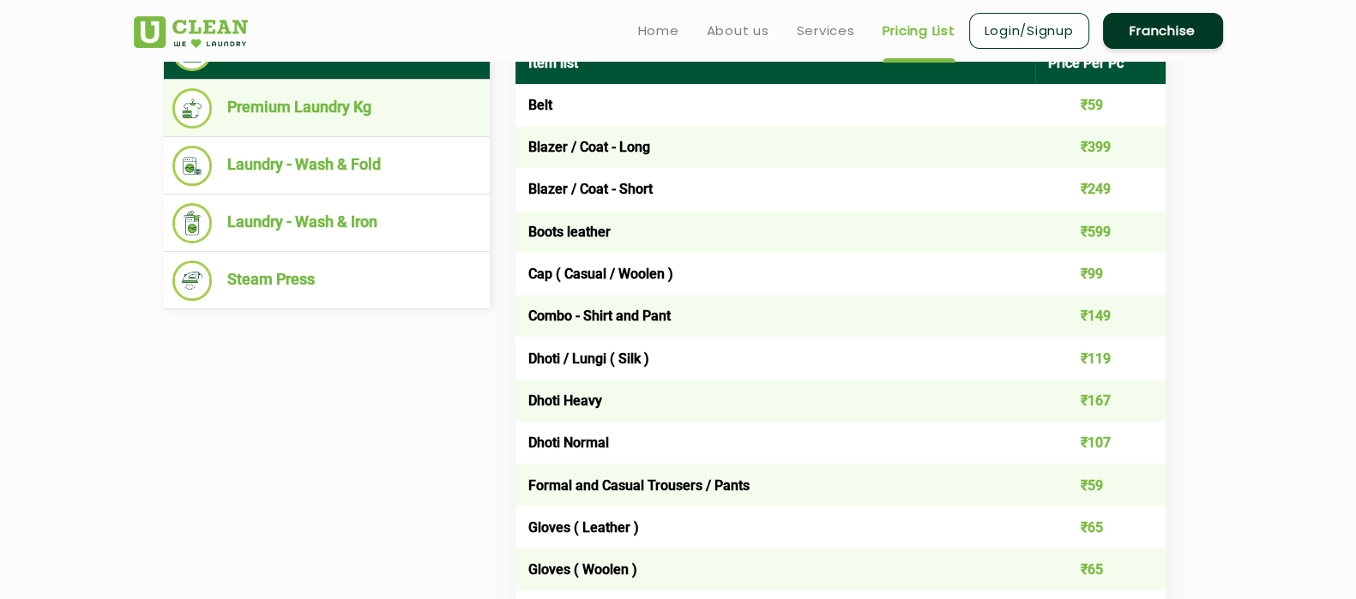
click at [400, 121] on li "Premium Laundry Kg" at bounding box center [326, 108] width 309 height 40
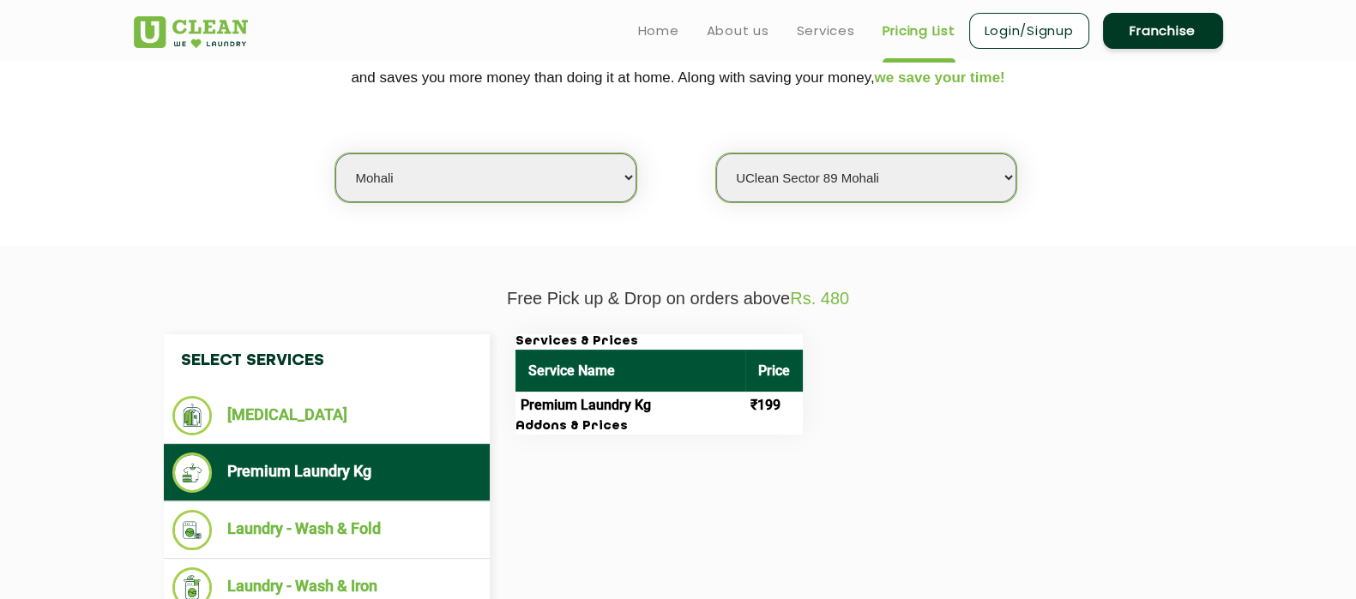
scroll to position [428, 0]
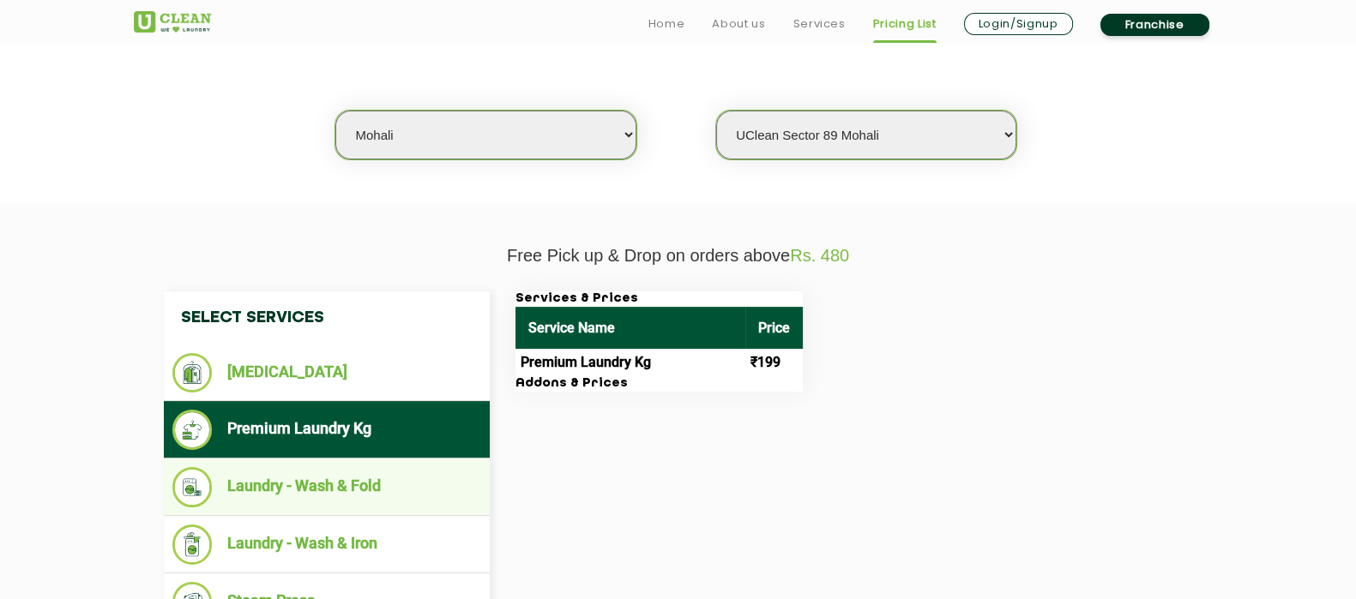
click at [379, 485] on li "Laundry - Wash & Fold" at bounding box center [326, 487] width 309 height 40
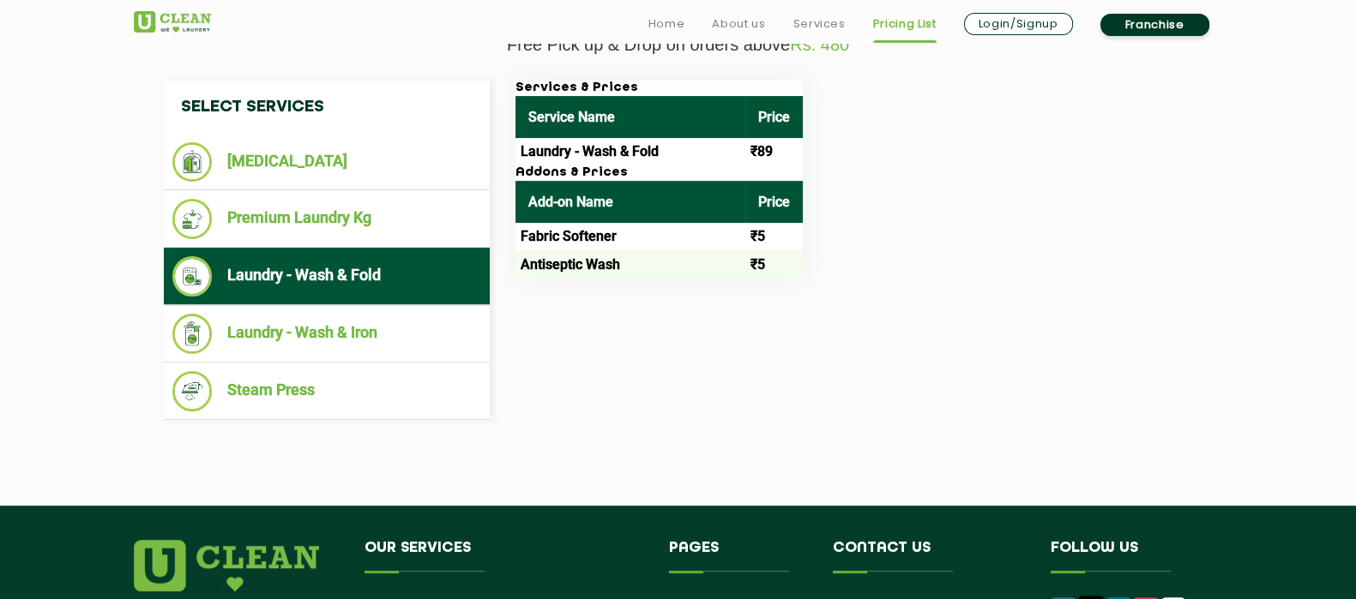
scroll to position [643, 0]
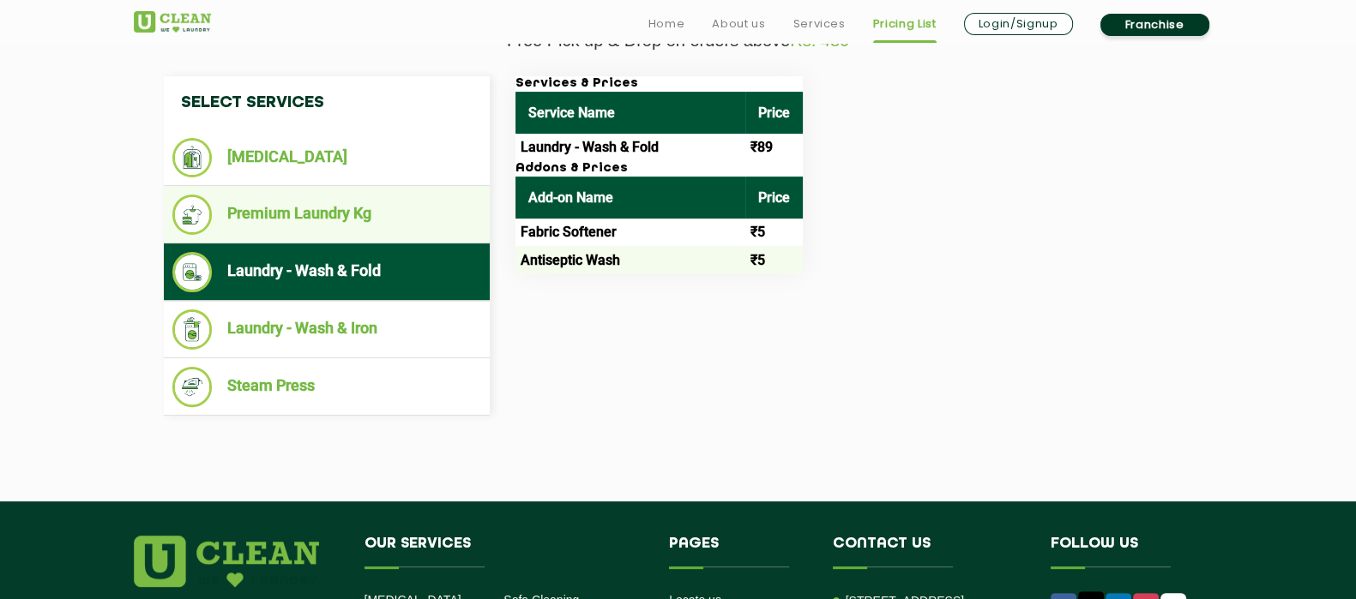
click at [408, 232] on li "Premium Laundry Kg" at bounding box center [326, 215] width 309 height 40
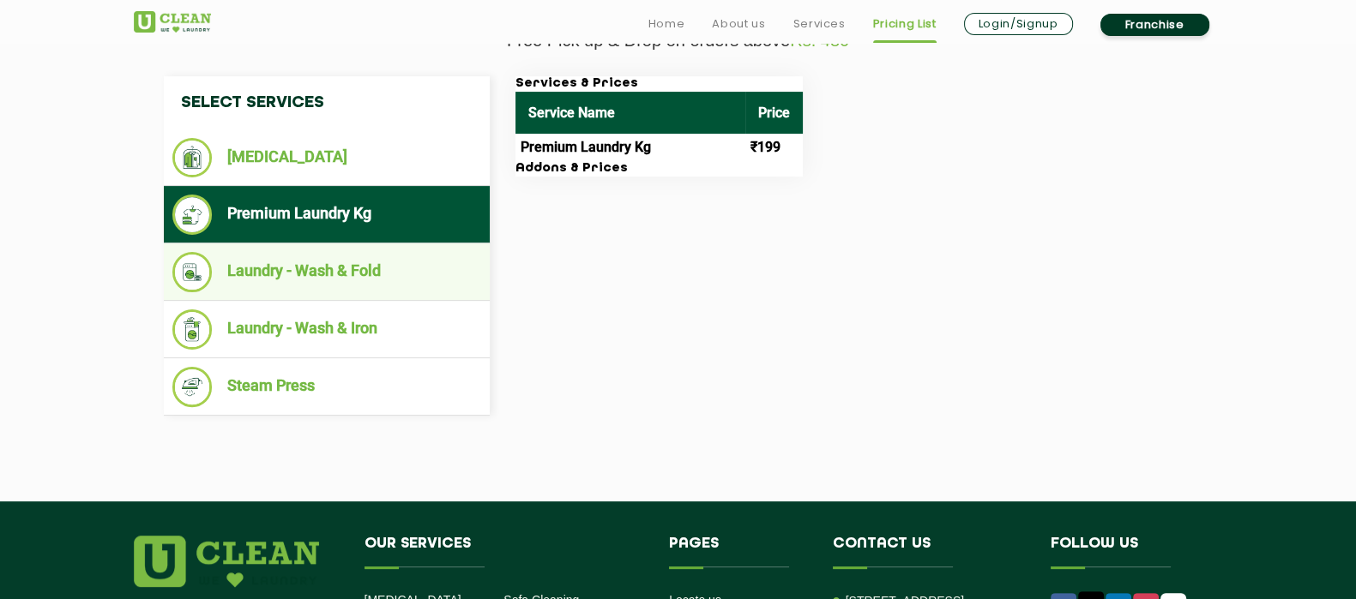
click at [408, 269] on li "Laundry - Wash & Fold" at bounding box center [326, 272] width 309 height 40
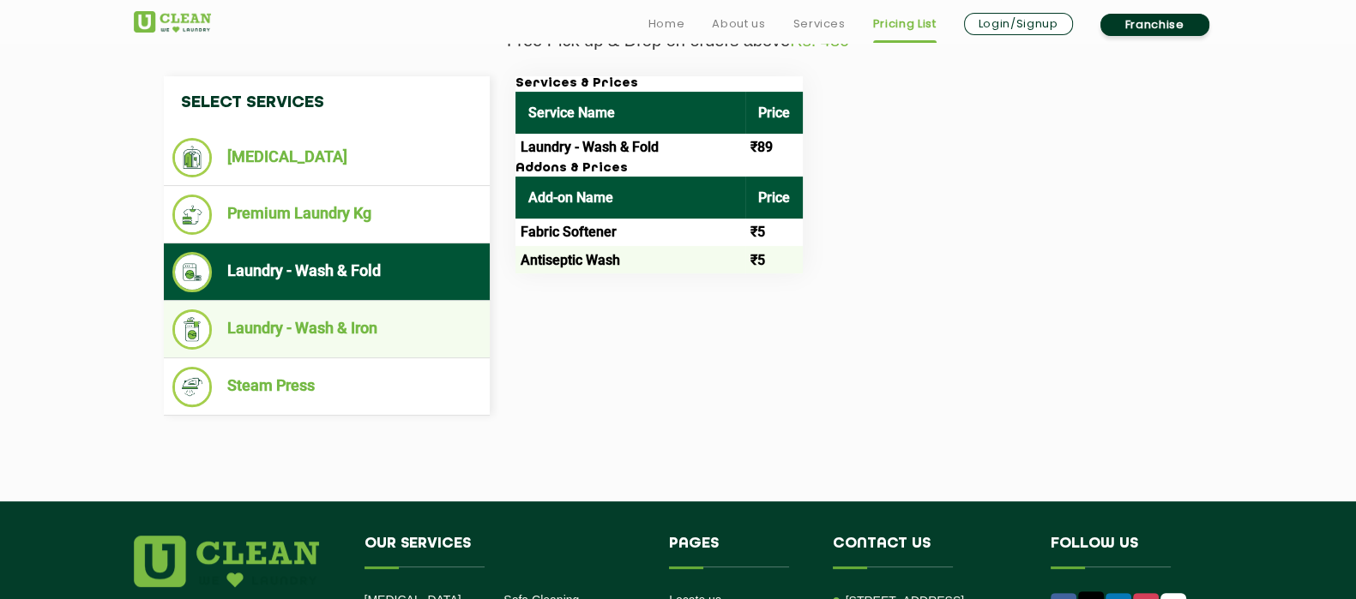
click at [406, 315] on li "Laundry - Wash & Iron" at bounding box center [326, 330] width 309 height 40
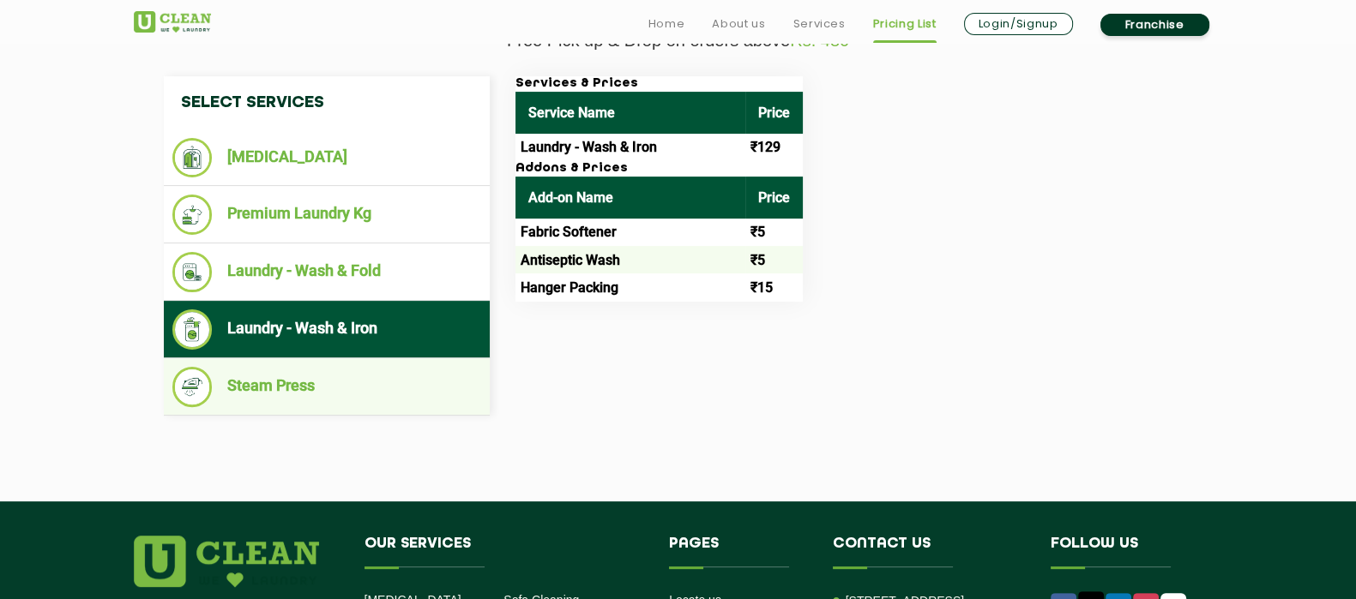
click at [394, 392] on li "Steam Press" at bounding box center [326, 387] width 309 height 40
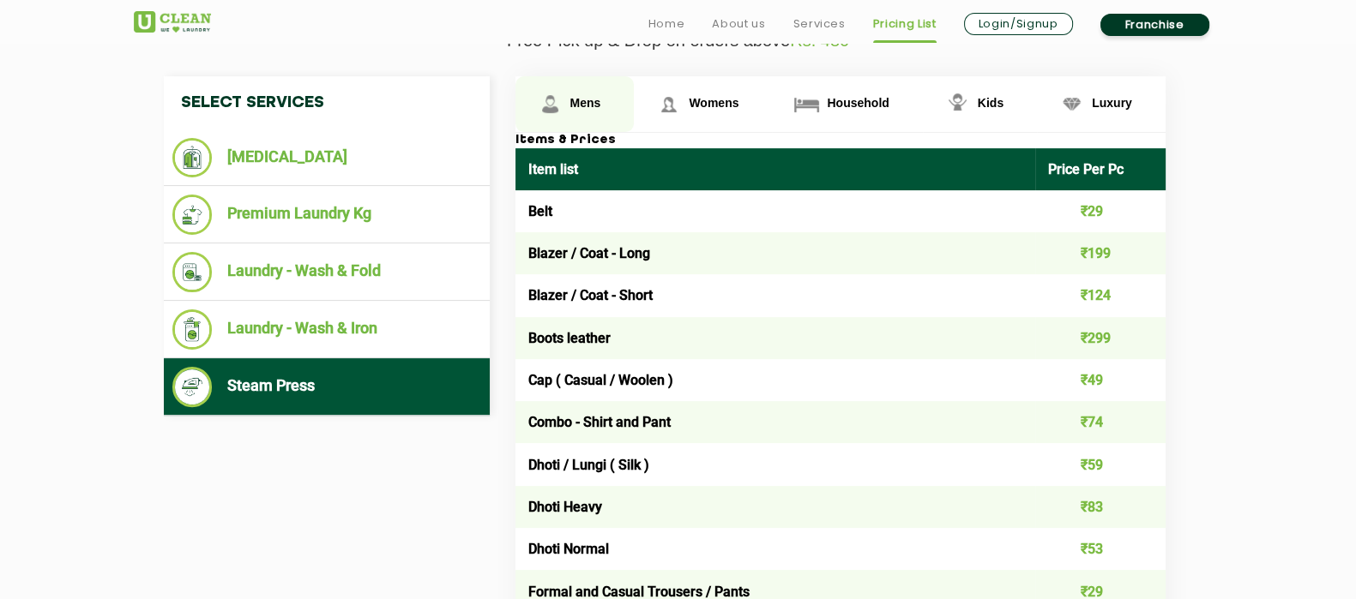
click at [591, 101] on span "Mens" at bounding box center [585, 103] width 31 height 14
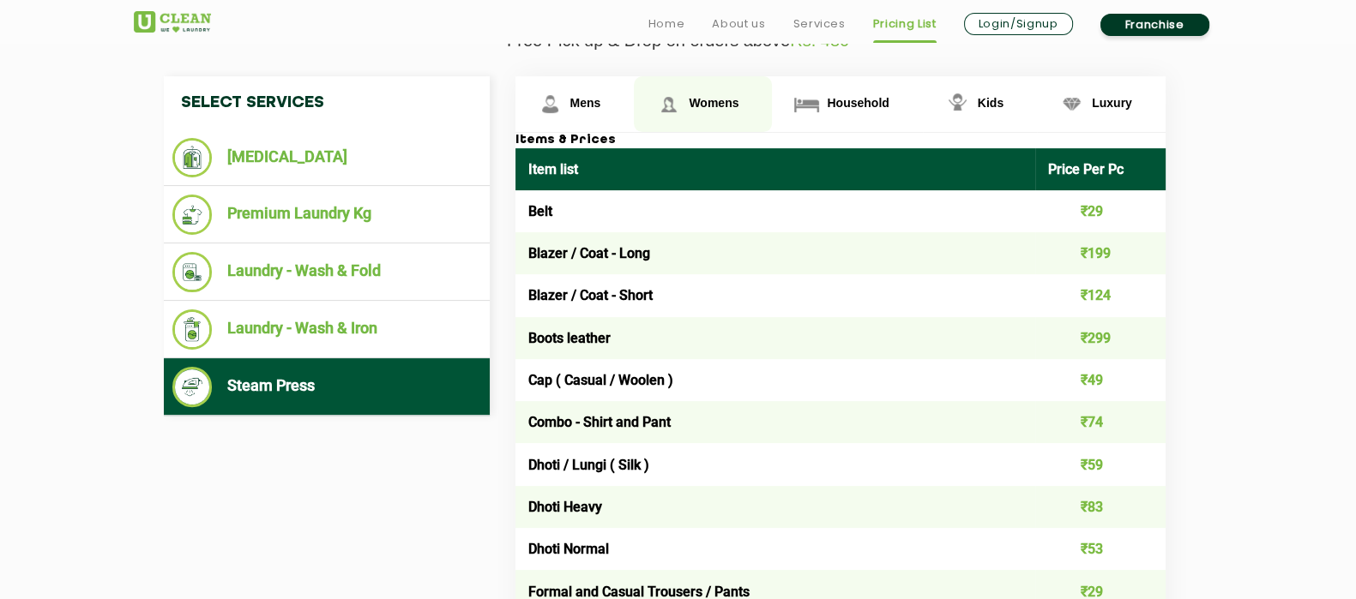
click at [601, 100] on span "Womens" at bounding box center [585, 103] width 31 height 14
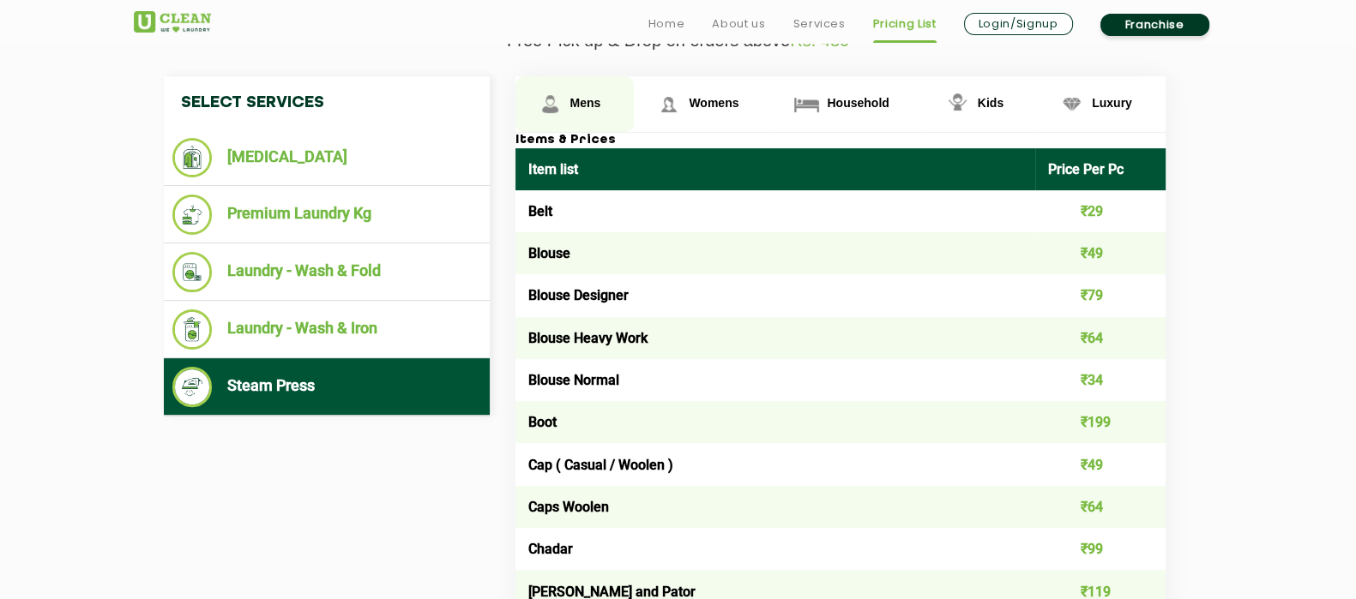
click at [583, 105] on span "Mens" at bounding box center [585, 103] width 31 height 14
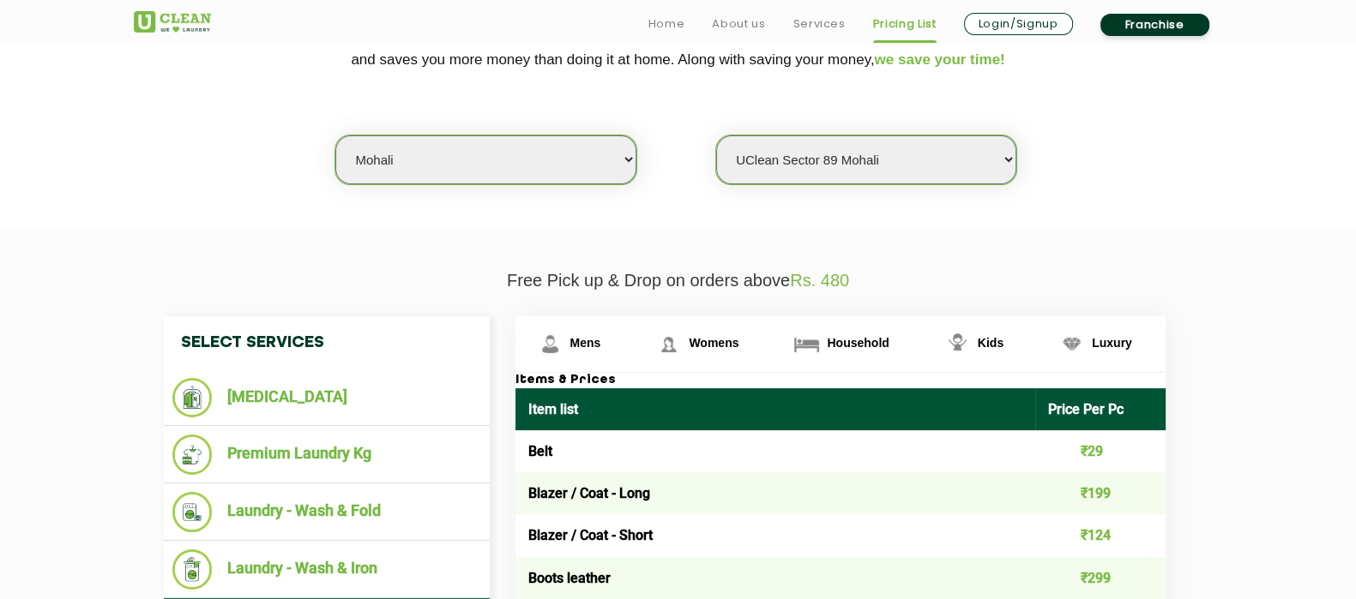
scroll to position [536, 0]
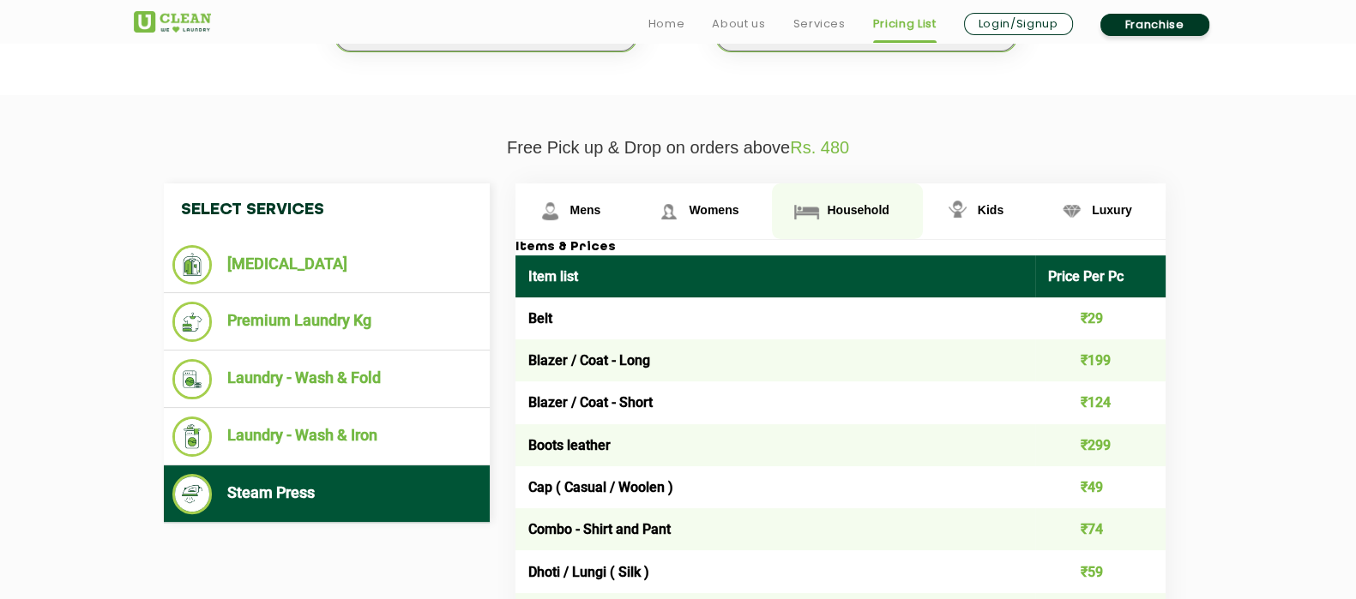
click at [601, 204] on span "Household" at bounding box center [585, 210] width 31 height 14
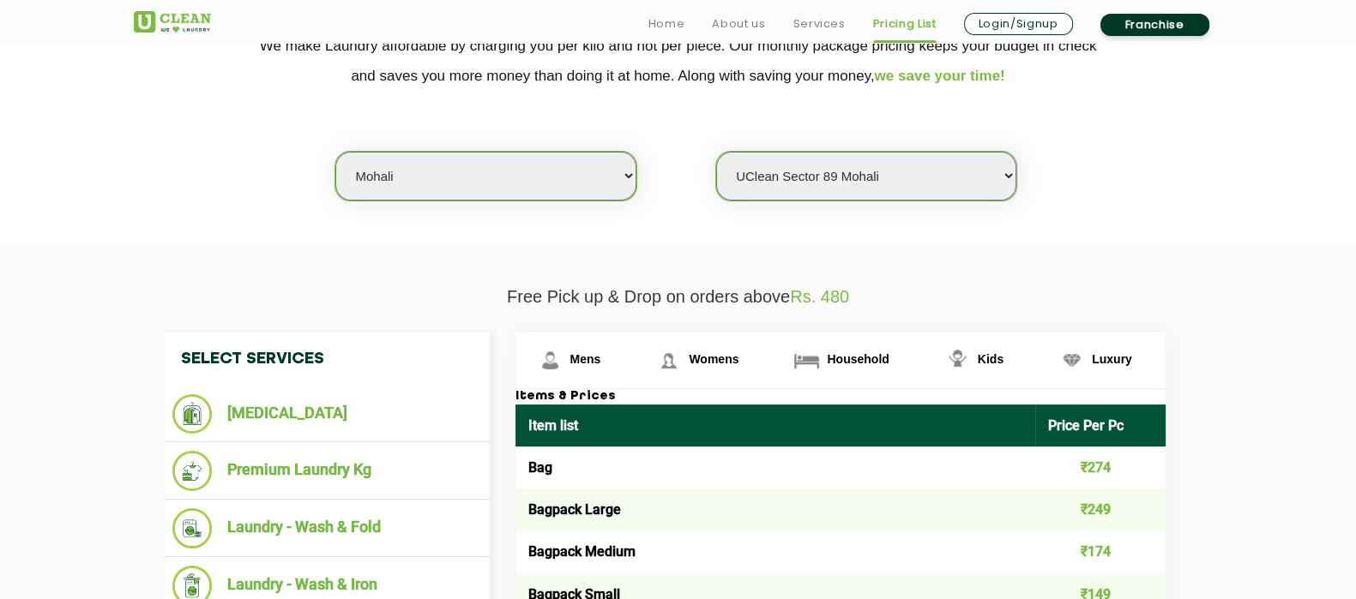
scroll to position [428, 0]
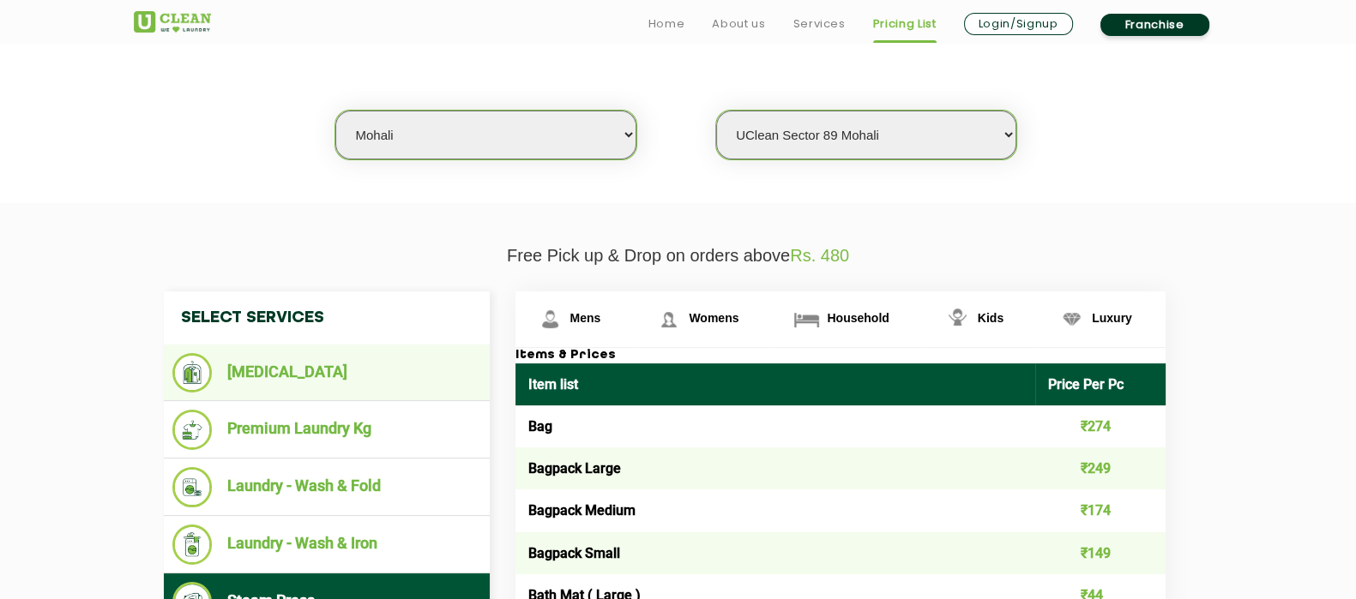
click at [280, 384] on li "[MEDICAL_DATA]" at bounding box center [326, 372] width 309 height 39
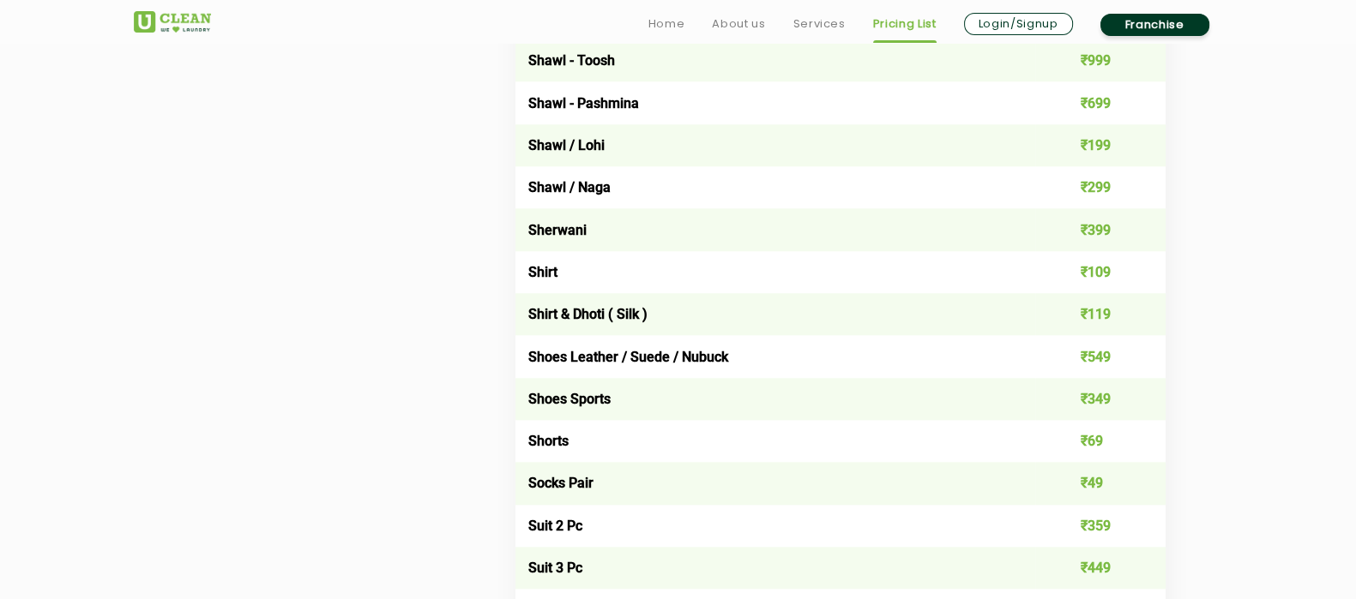
scroll to position [2573, 0]
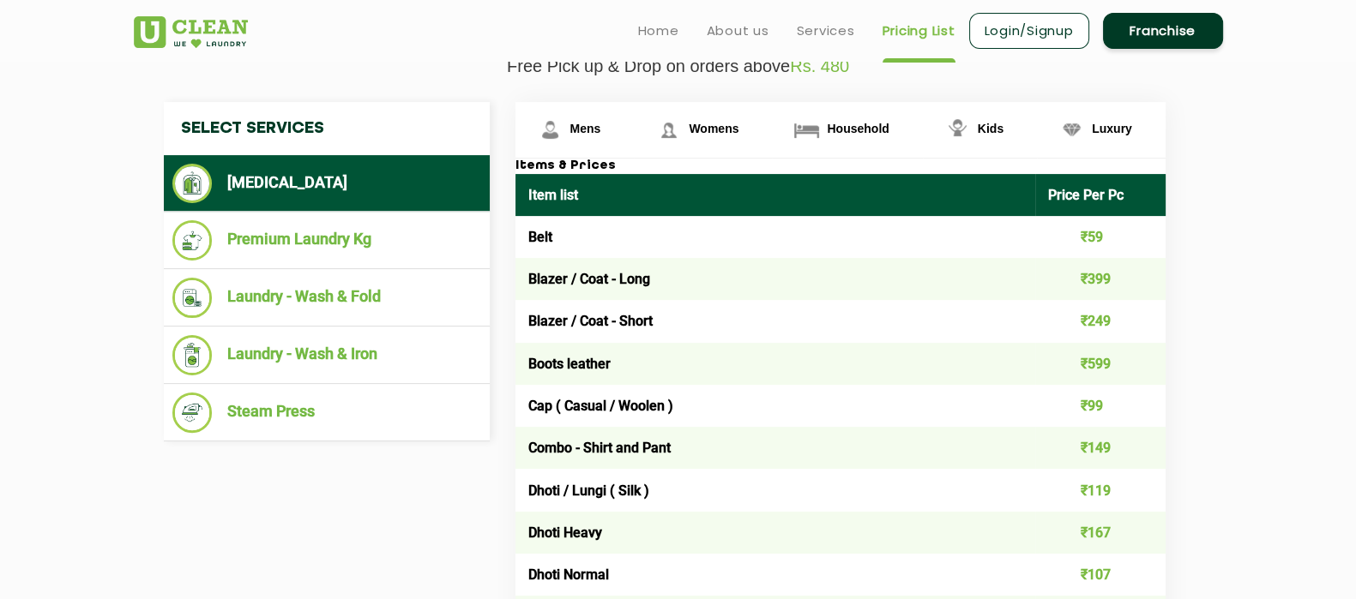
scroll to position [312, 0]
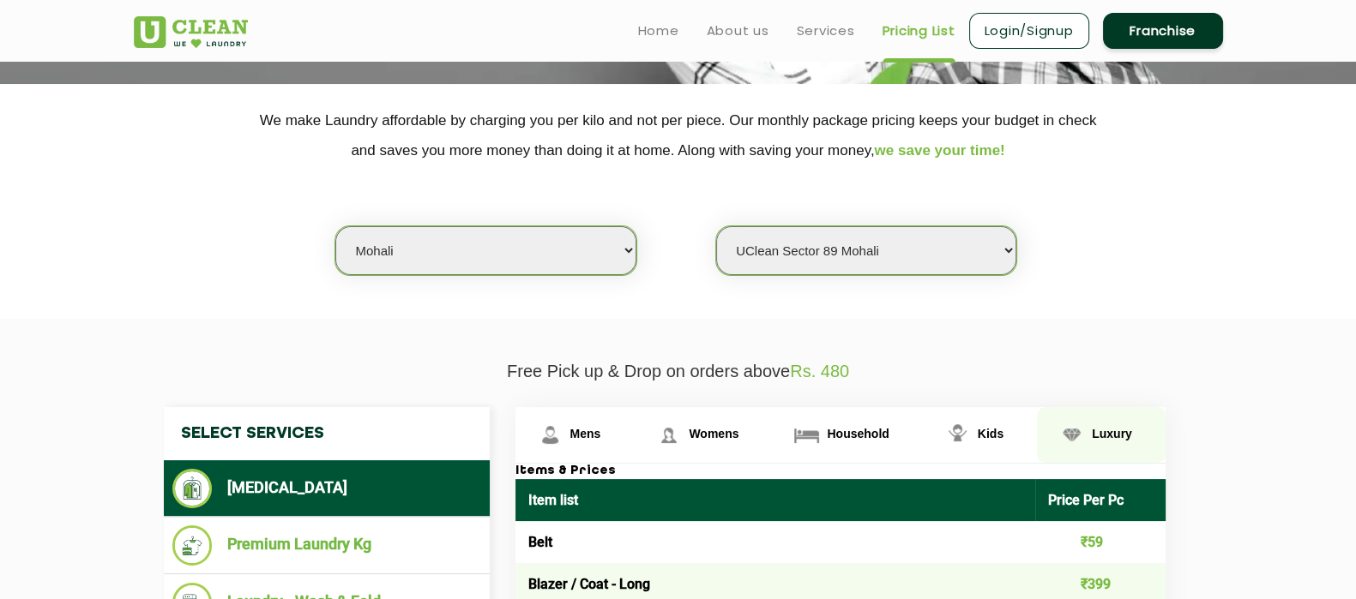
click at [565, 430] on img at bounding box center [550, 435] width 30 height 30
